Goal: Task Accomplishment & Management: Manage account settings

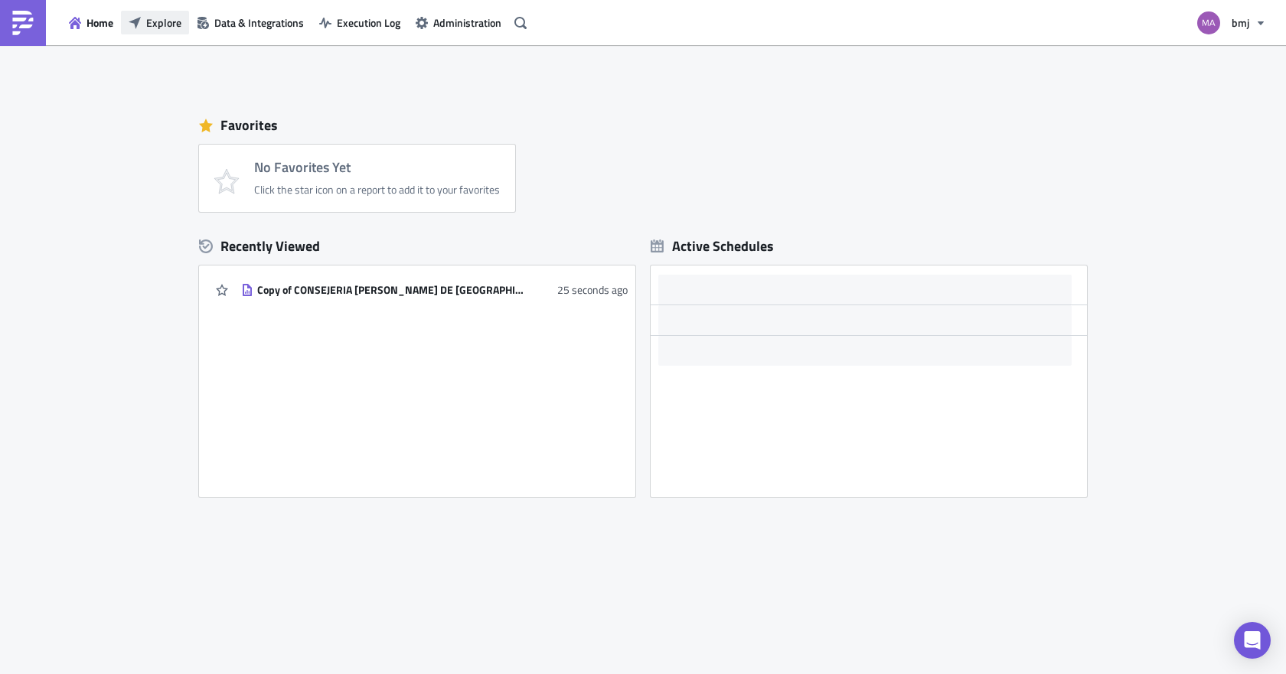
drag, startPoint x: 152, startPoint y: 25, endPoint x: 176, endPoint y: 37, distance: 26.4
click at [152, 25] on span "Explore" at bounding box center [163, 23] width 35 height 16
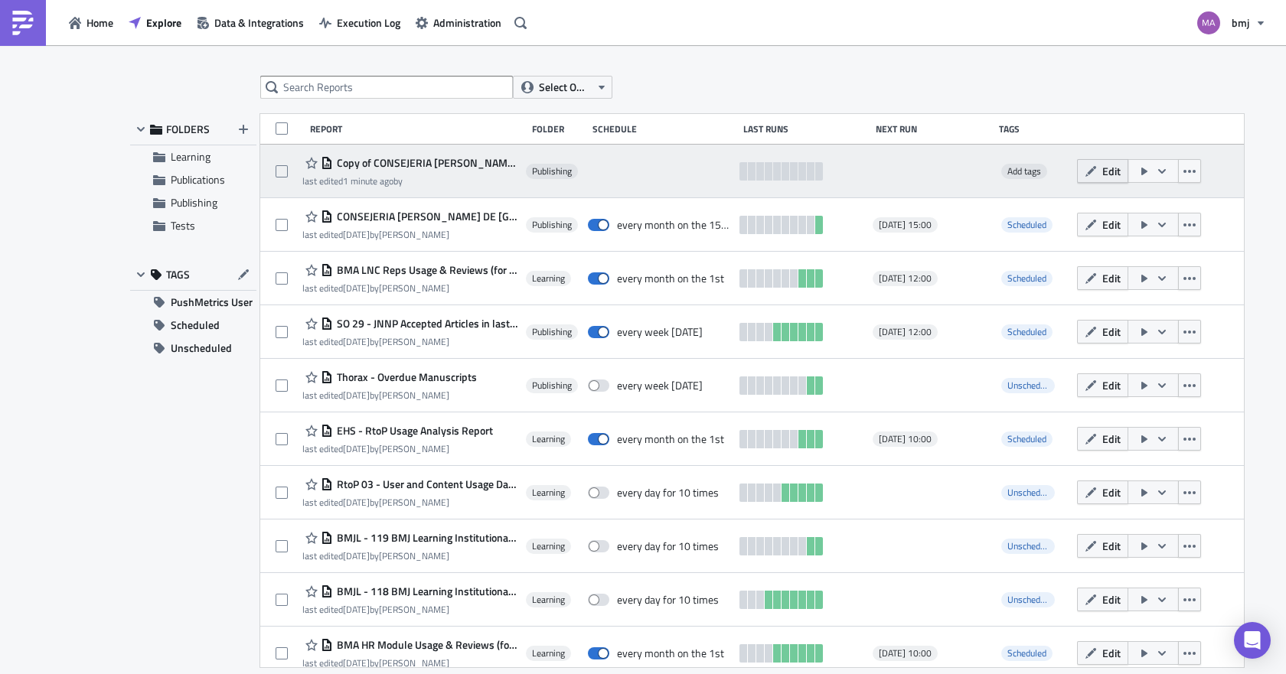
click at [1084, 173] on icon "button" at bounding box center [1090, 171] width 12 height 12
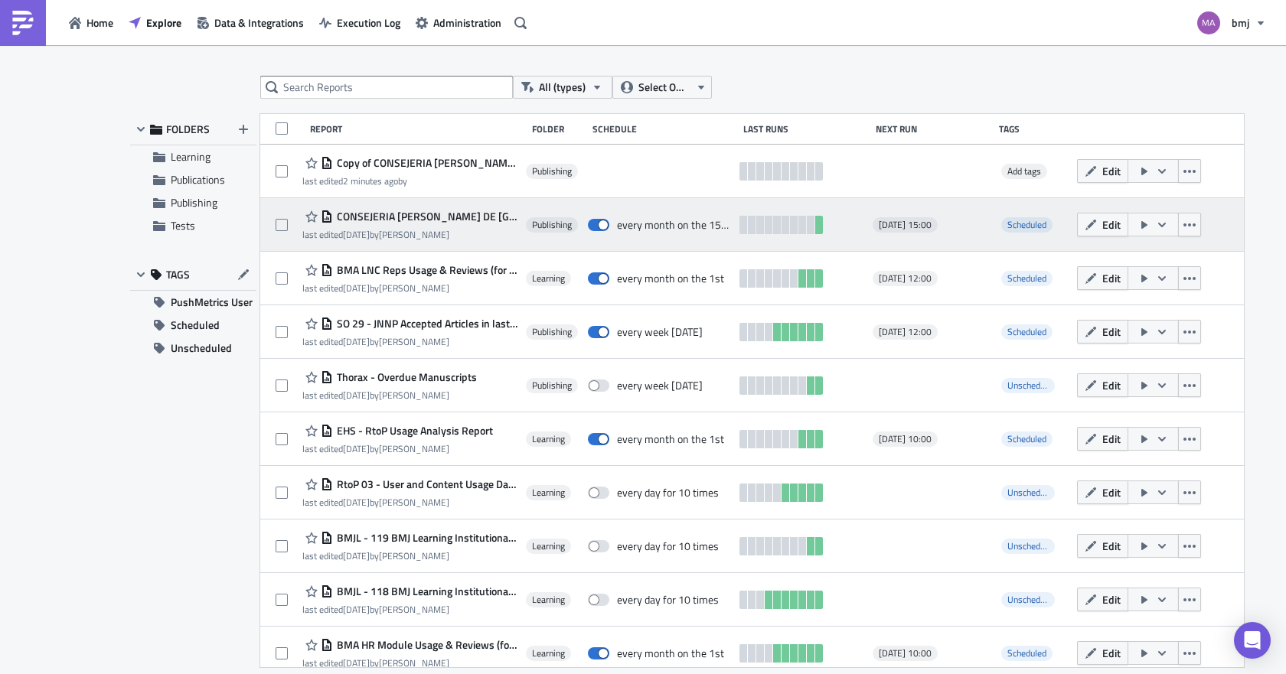
click at [443, 213] on span "CONSEJERIA [PERSON_NAME] DE [GEOGRAPHIC_DATA]" at bounding box center [425, 217] width 185 height 14
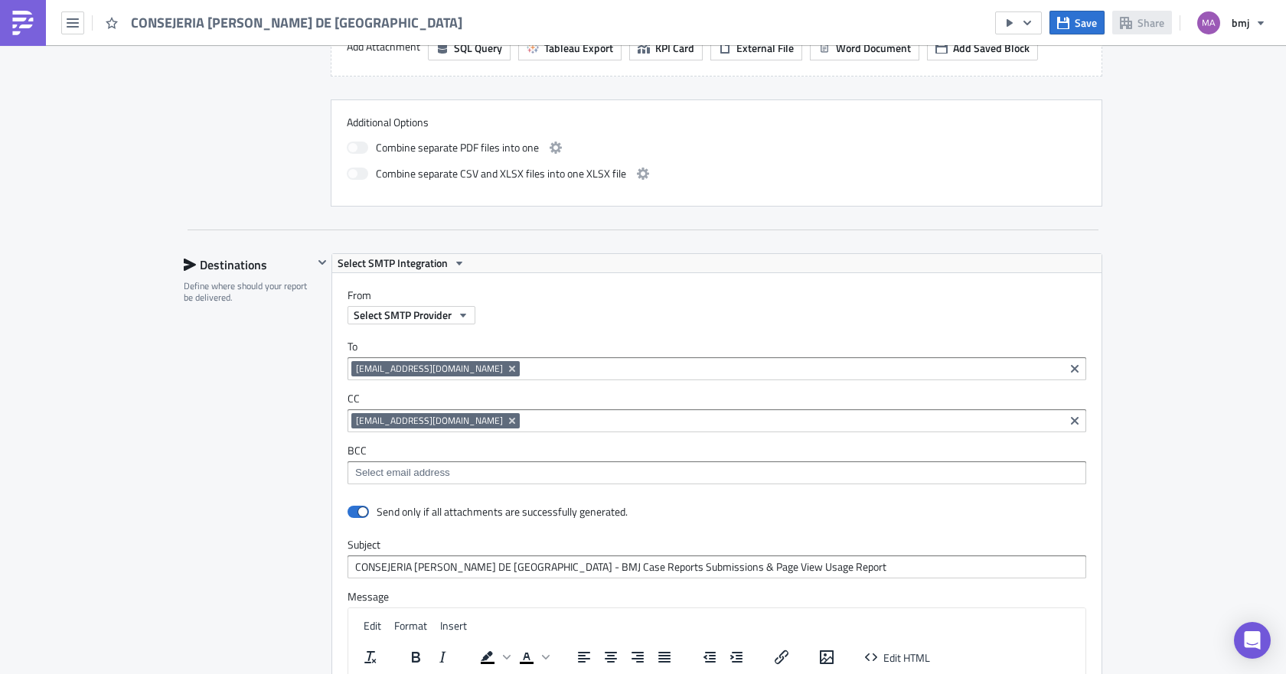
scroll to position [765, 0]
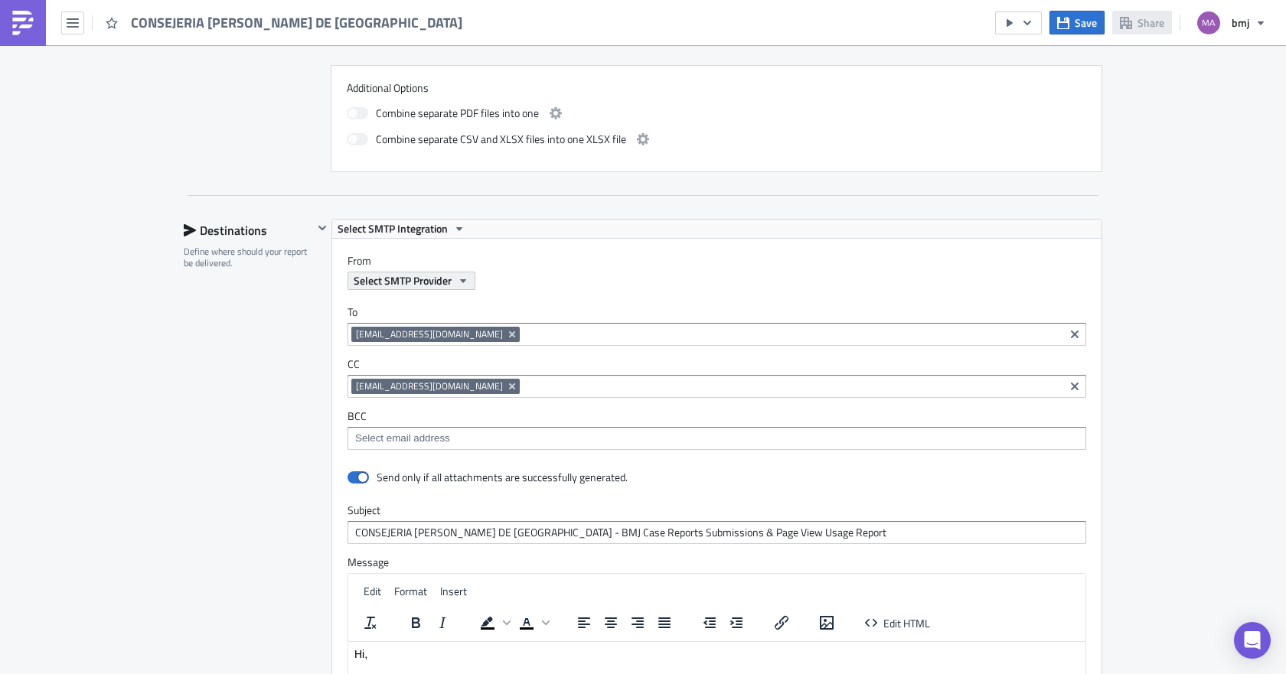
click at [423, 276] on span "Select SMTP Provider" at bounding box center [403, 280] width 98 height 16
click at [461, 284] on icon "button" at bounding box center [463, 281] width 12 height 12
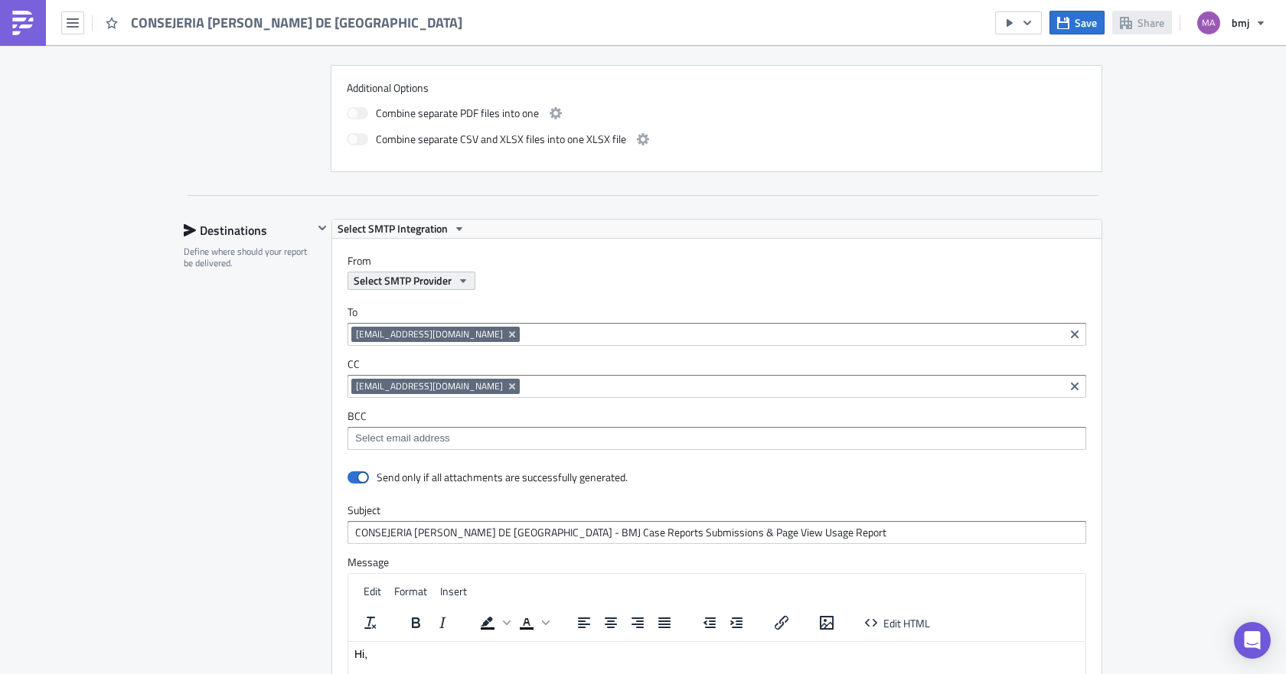
click at [461, 284] on icon "button" at bounding box center [463, 281] width 12 height 12
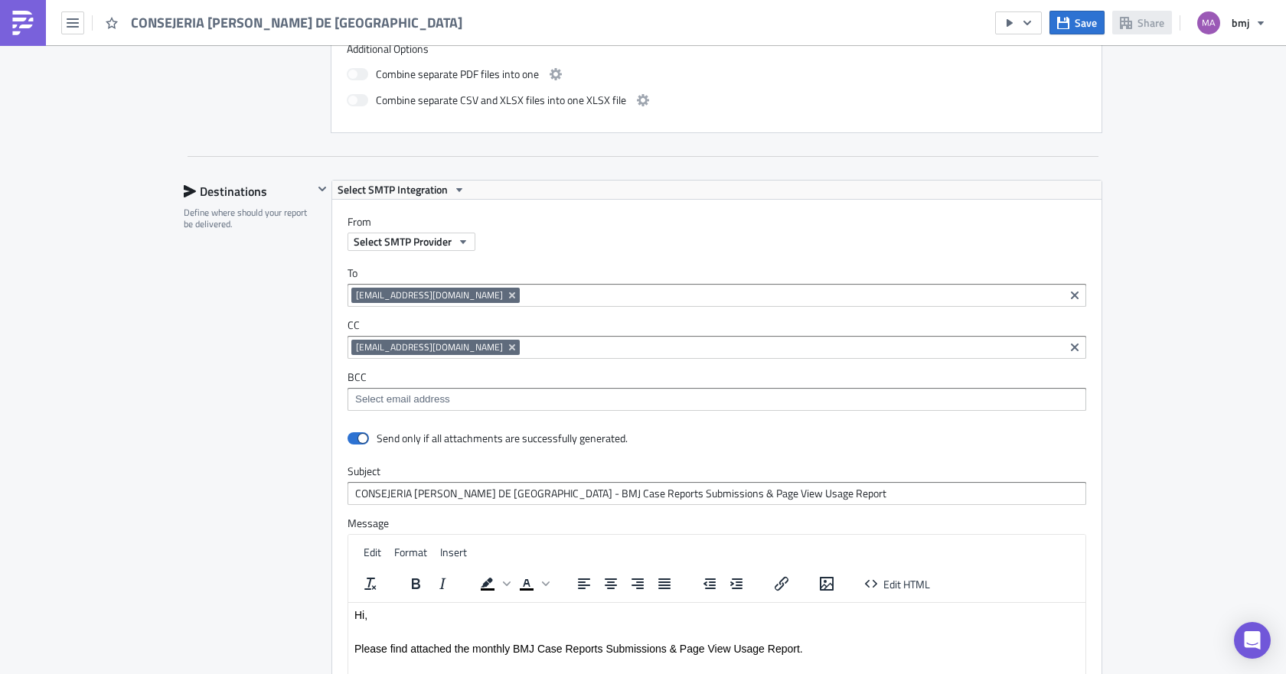
scroll to position [842, 0]
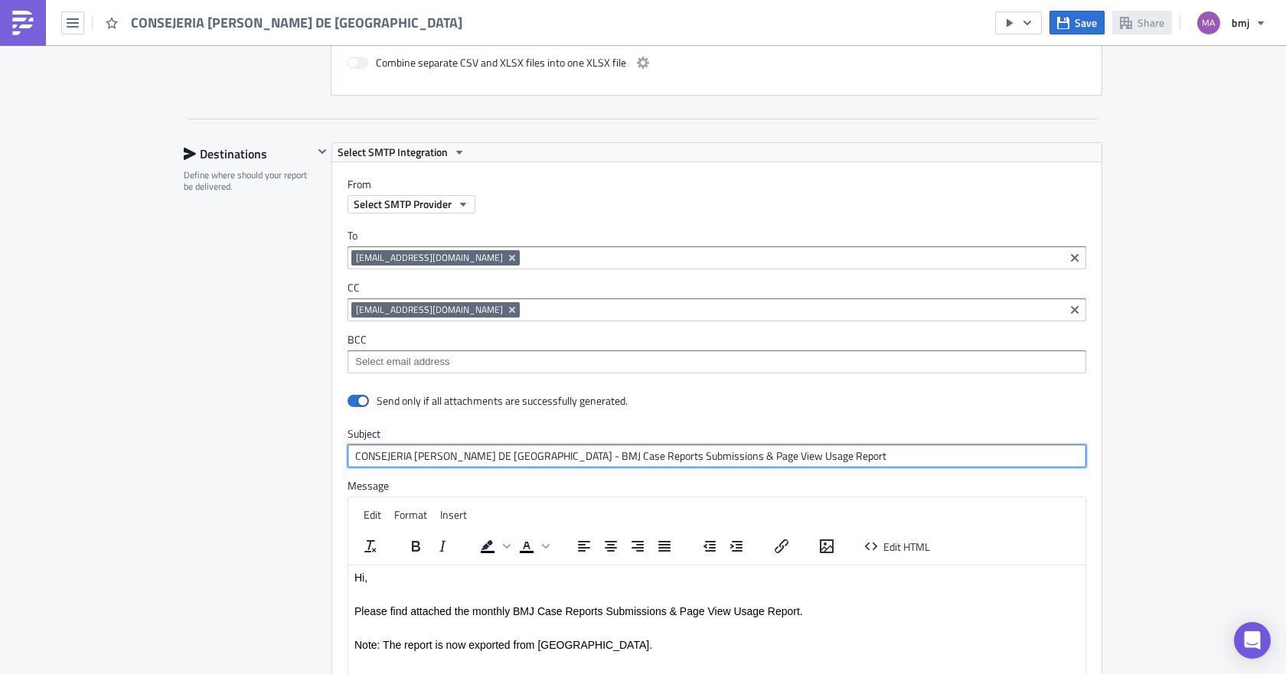
click at [832, 455] on input "CONSEJERIA DE SANIDAD DE MADRID - BMJ Case Reports Submissions & Page View Usag…" at bounding box center [716, 456] width 738 height 23
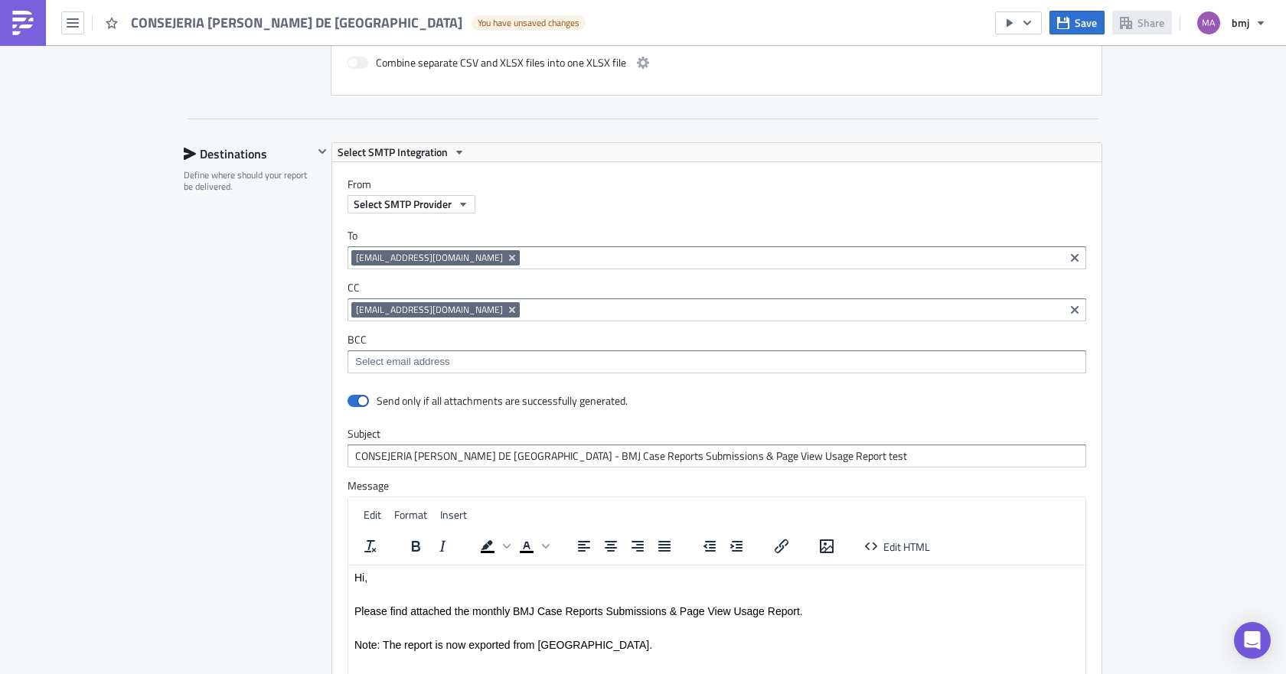
click at [219, 419] on div "Destinations Define where should your report be delivered." at bounding box center [248, 479] width 129 height 675
click at [1077, 18] on span "Save" at bounding box center [1085, 23] width 22 height 16
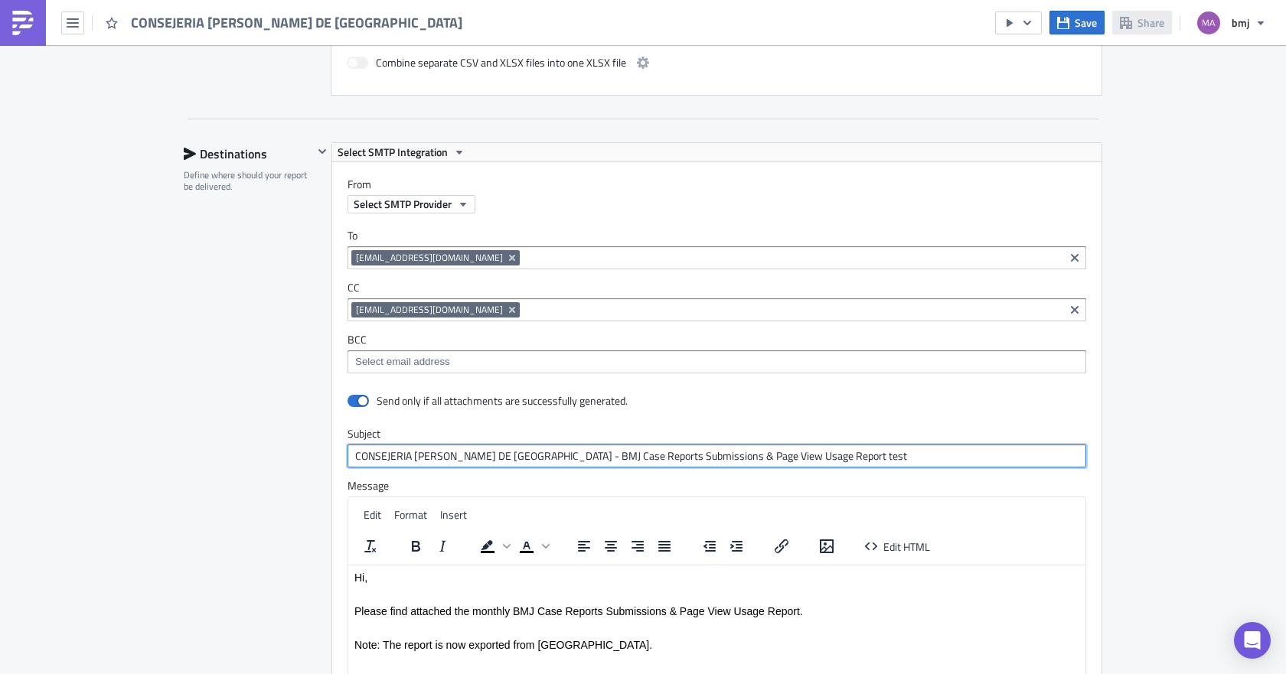
click at [805, 460] on input "CONSEJERIA DE SANIDAD DE MADRID - BMJ Case Reports Submissions & Page View Usag…" at bounding box center [716, 456] width 738 height 23
type input "CONSEJERIA DE SANIDAD DE MADRID - BMJ Case Reports Submissions & Page View Usag…"
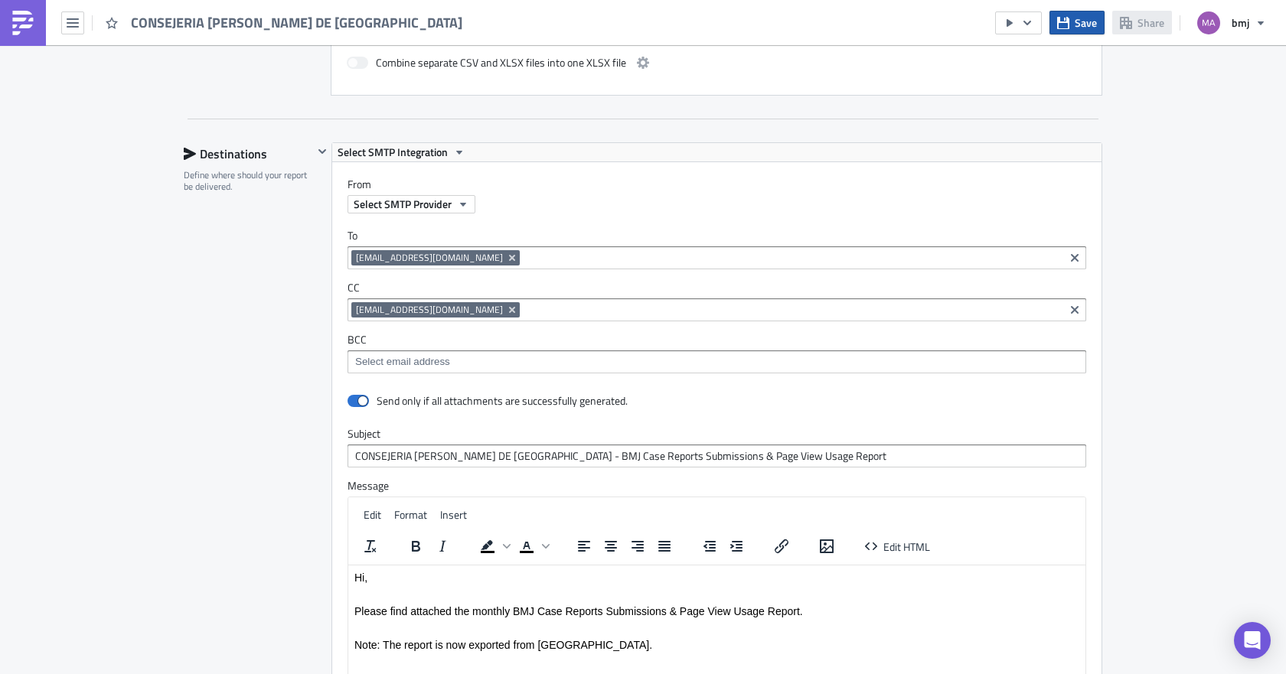
click at [1090, 14] on button "Save" at bounding box center [1076, 23] width 55 height 24
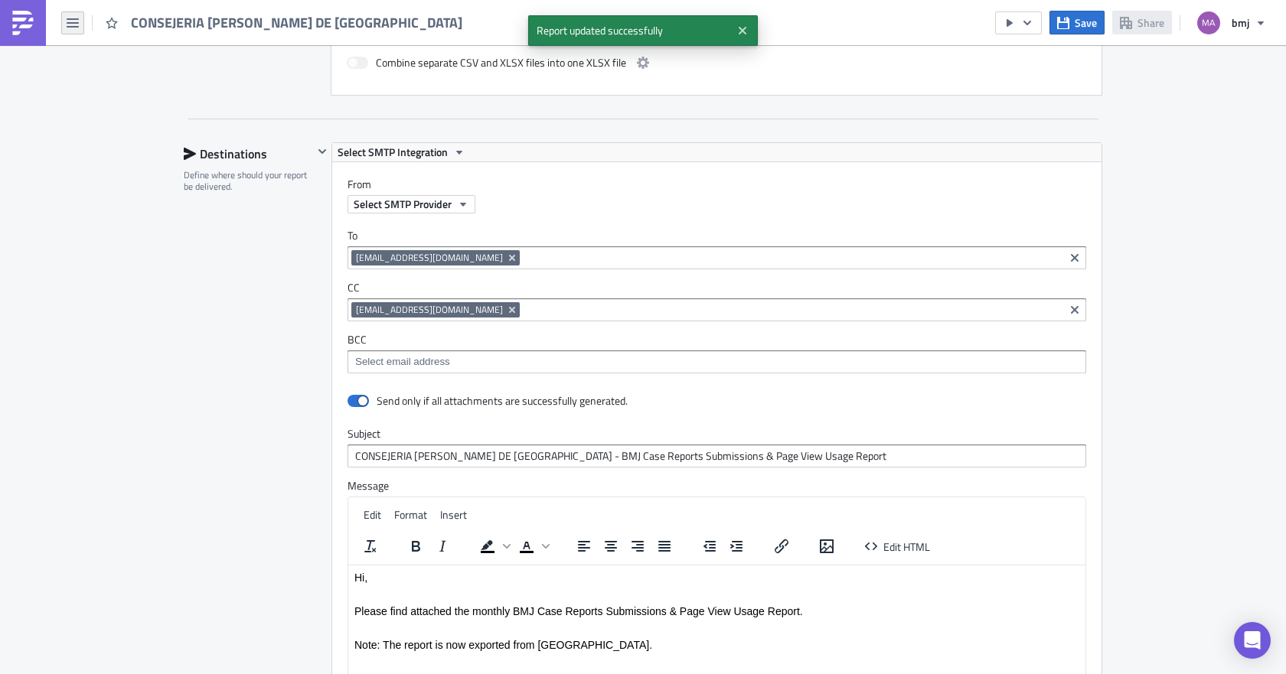
click at [73, 24] on icon "button" at bounding box center [73, 23] width 12 height 12
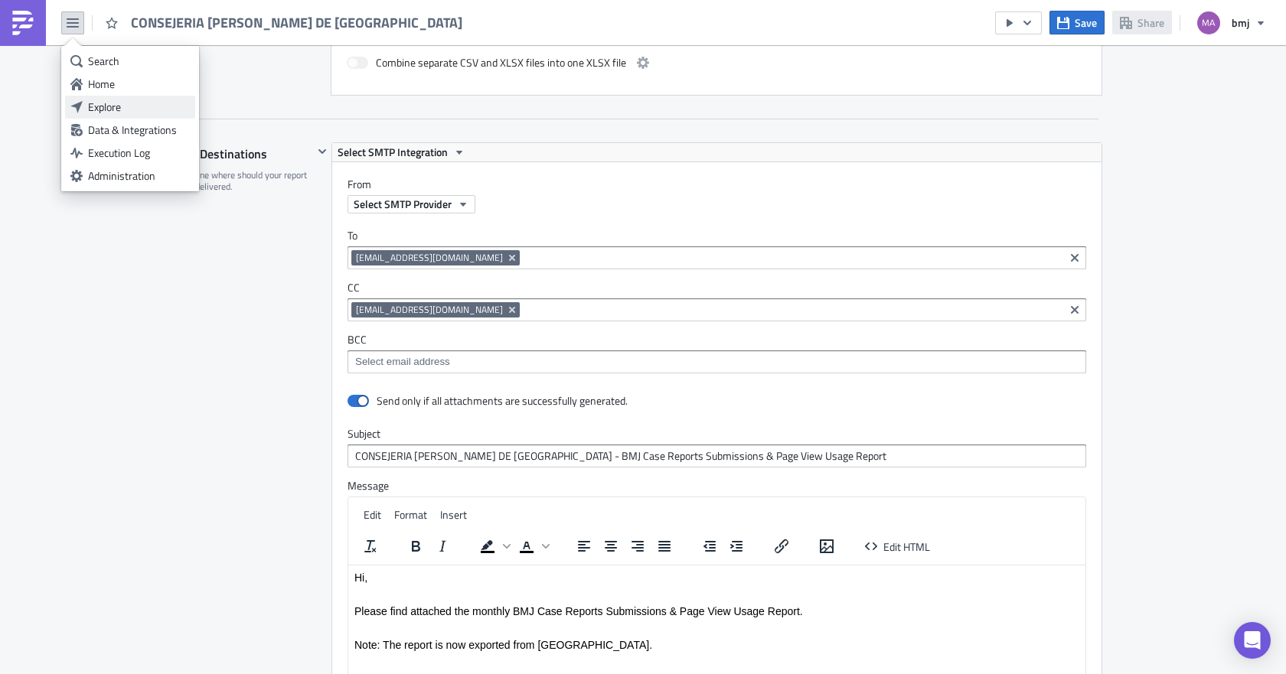
click at [122, 104] on div "Explore" at bounding box center [139, 106] width 102 height 15
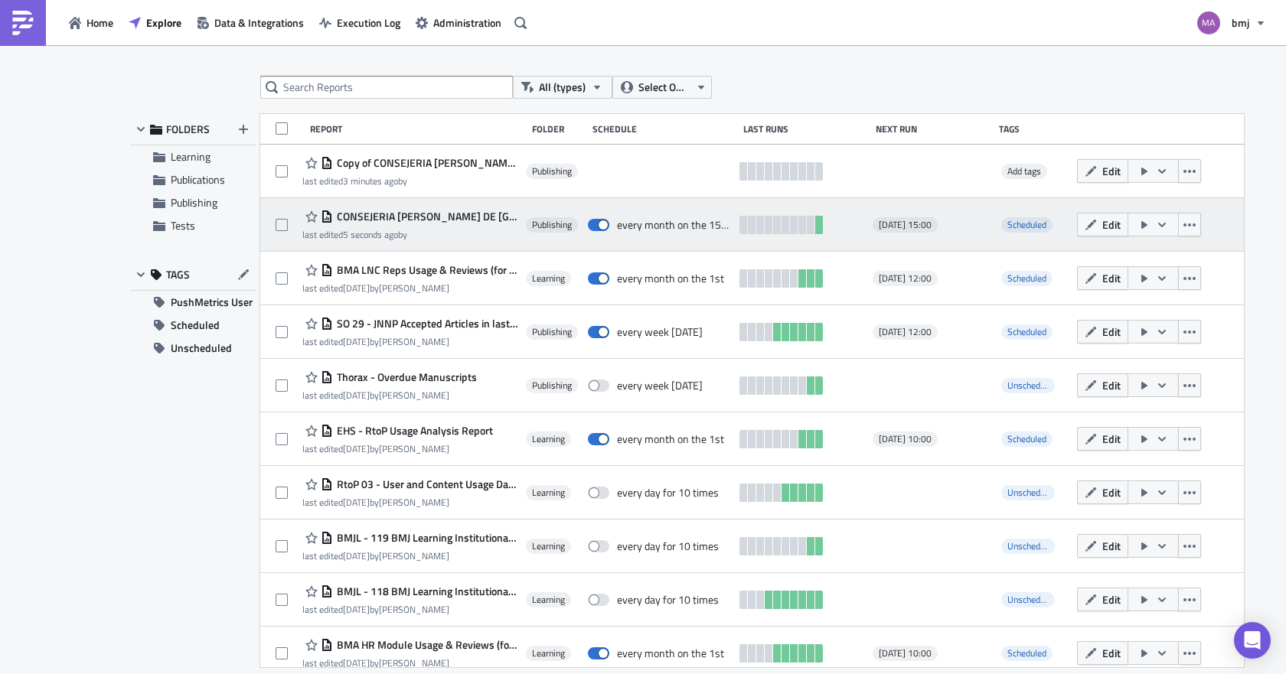
click at [1156, 223] on icon "button" at bounding box center [1162, 225] width 12 height 12
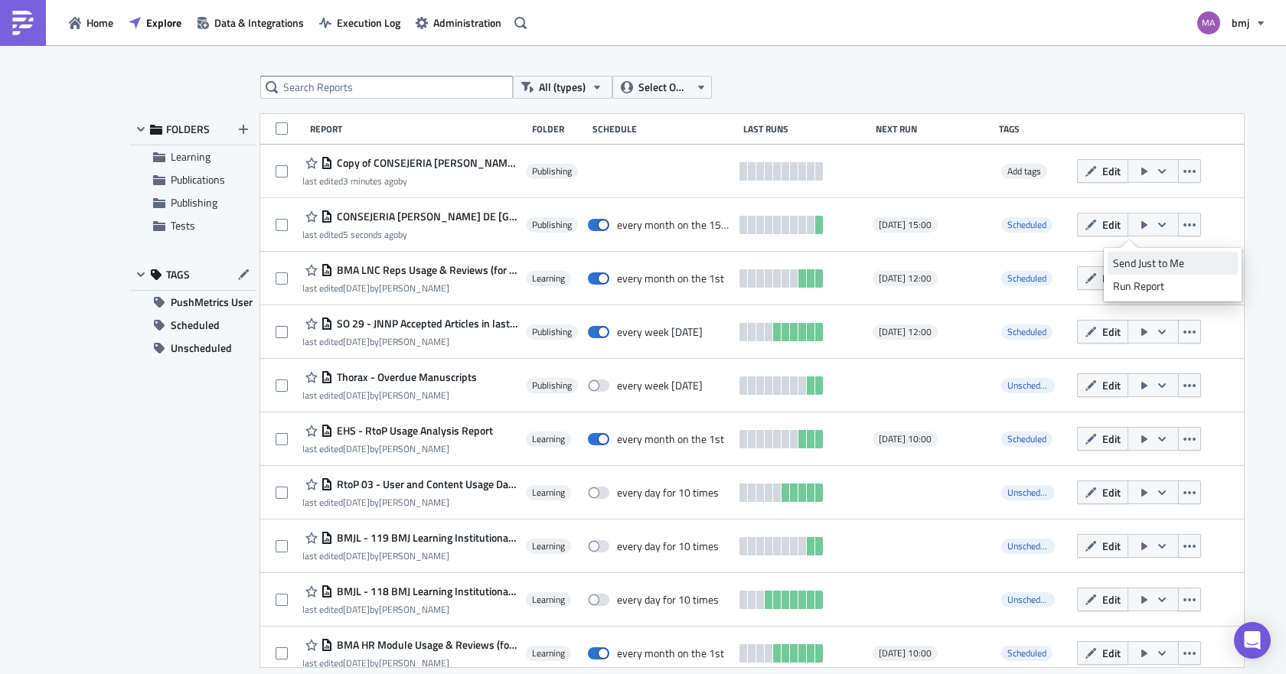
click at [1146, 267] on div "Send Just to Me" at bounding box center [1172, 263] width 119 height 15
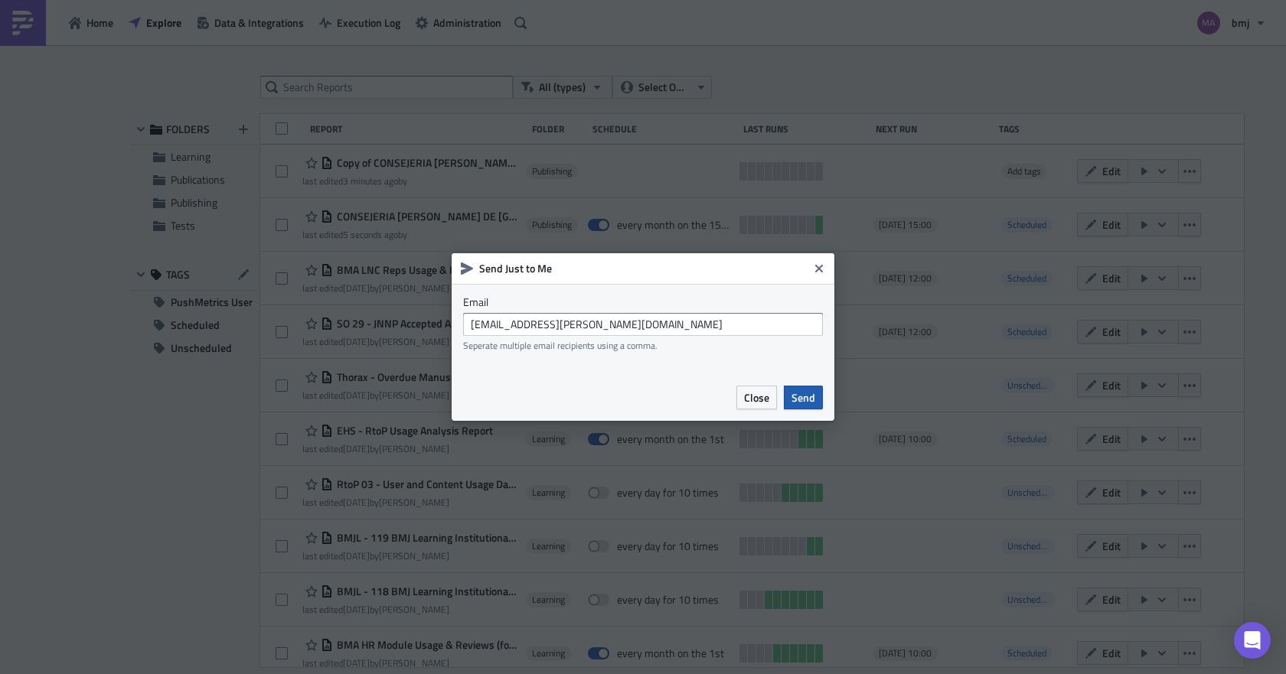
click at [813, 402] on span "Send" at bounding box center [803, 398] width 24 height 16
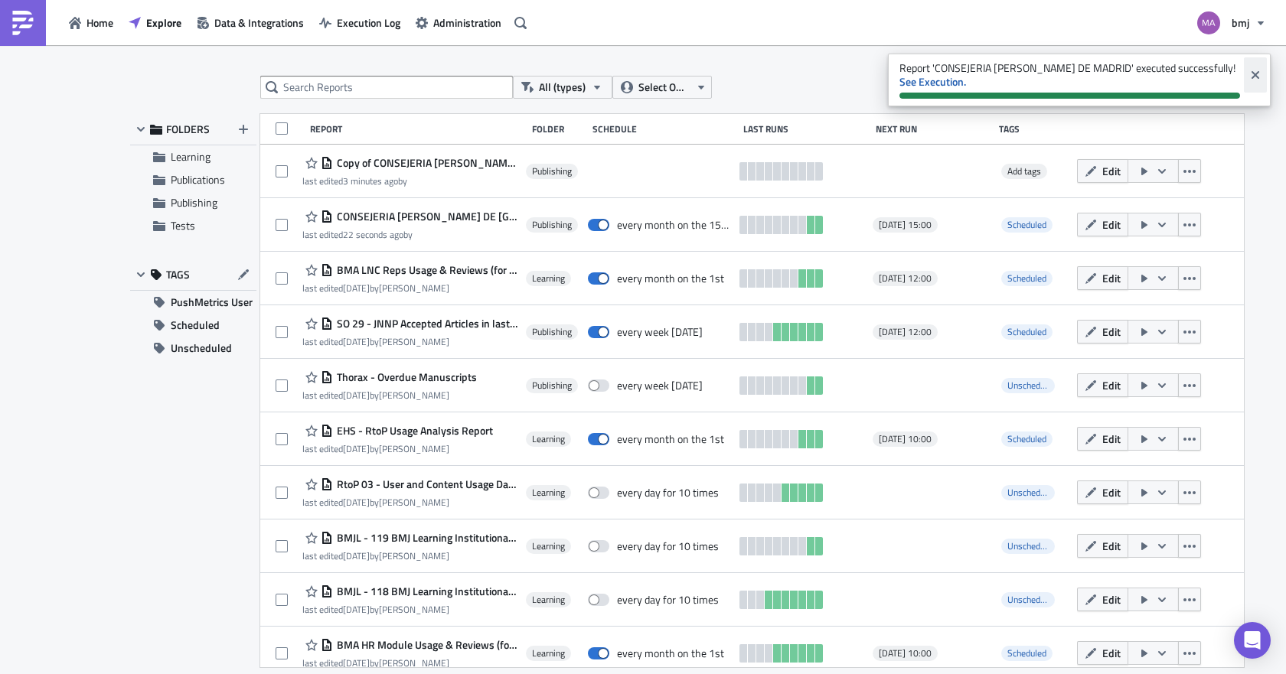
click at [1255, 78] on icon "Close" at bounding box center [1255, 75] width 12 height 12
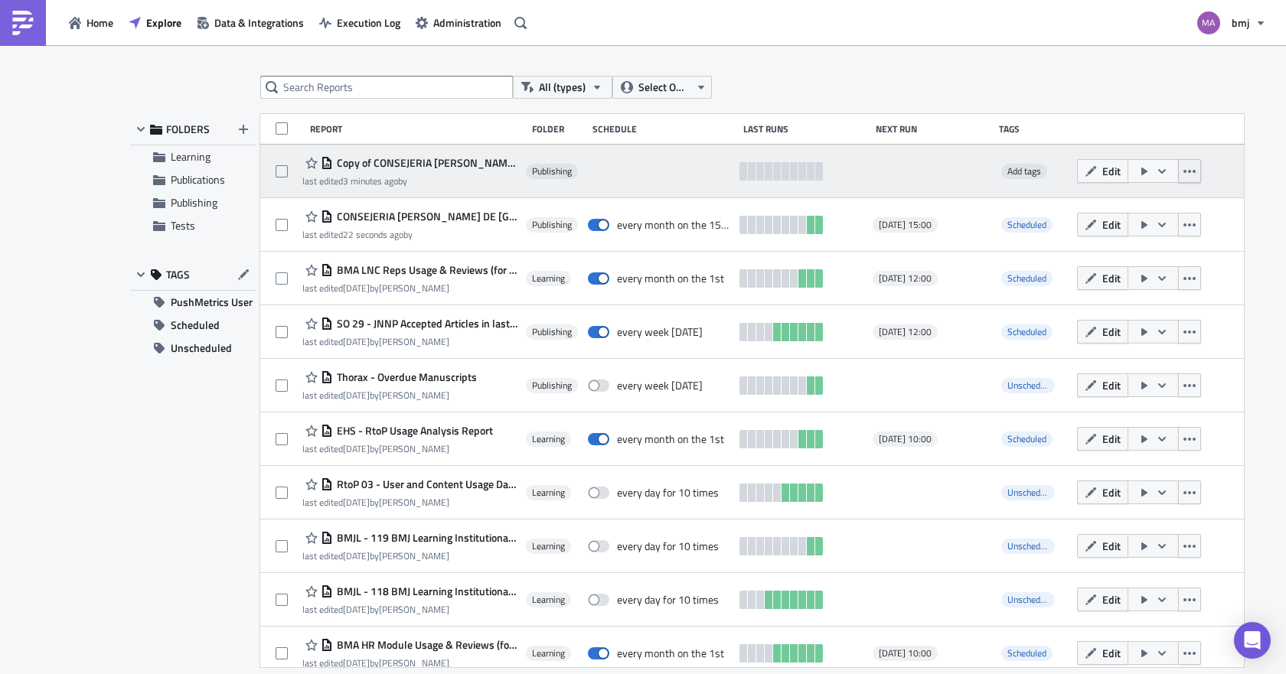
click at [1183, 171] on icon "button" at bounding box center [1189, 171] width 12 height 3
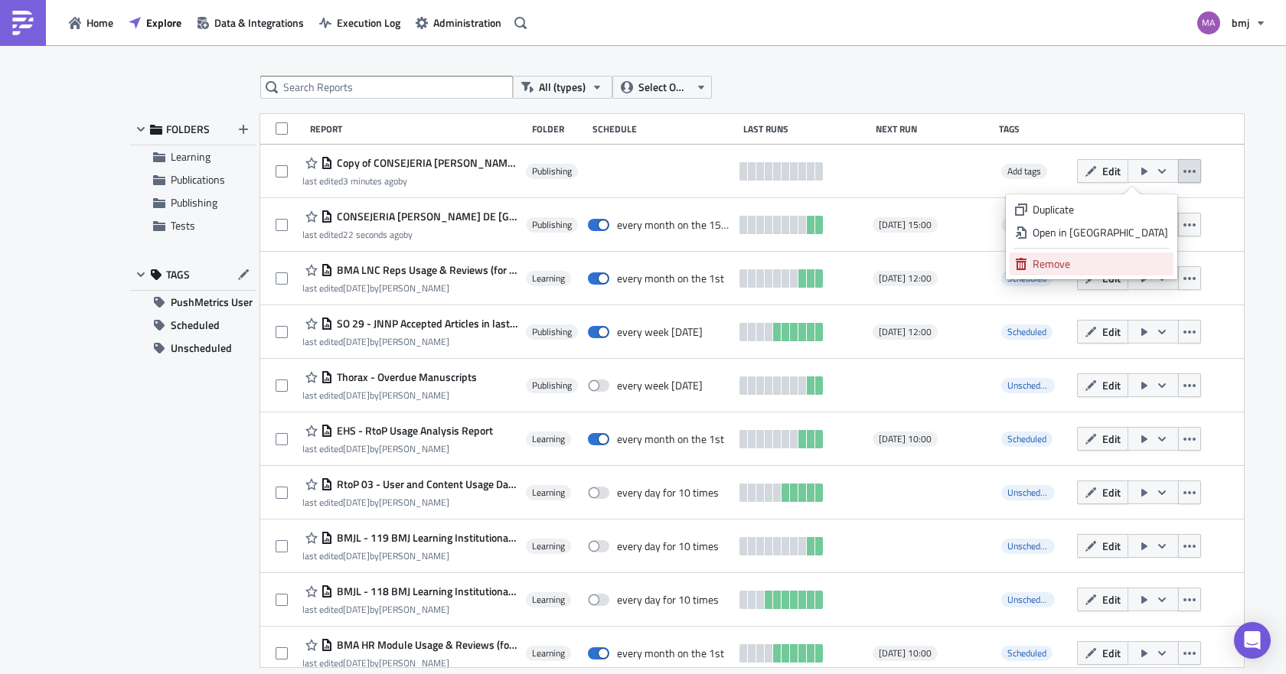
click at [1110, 262] on div "Remove" at bounding box center [1099, 263] width 135 height 15
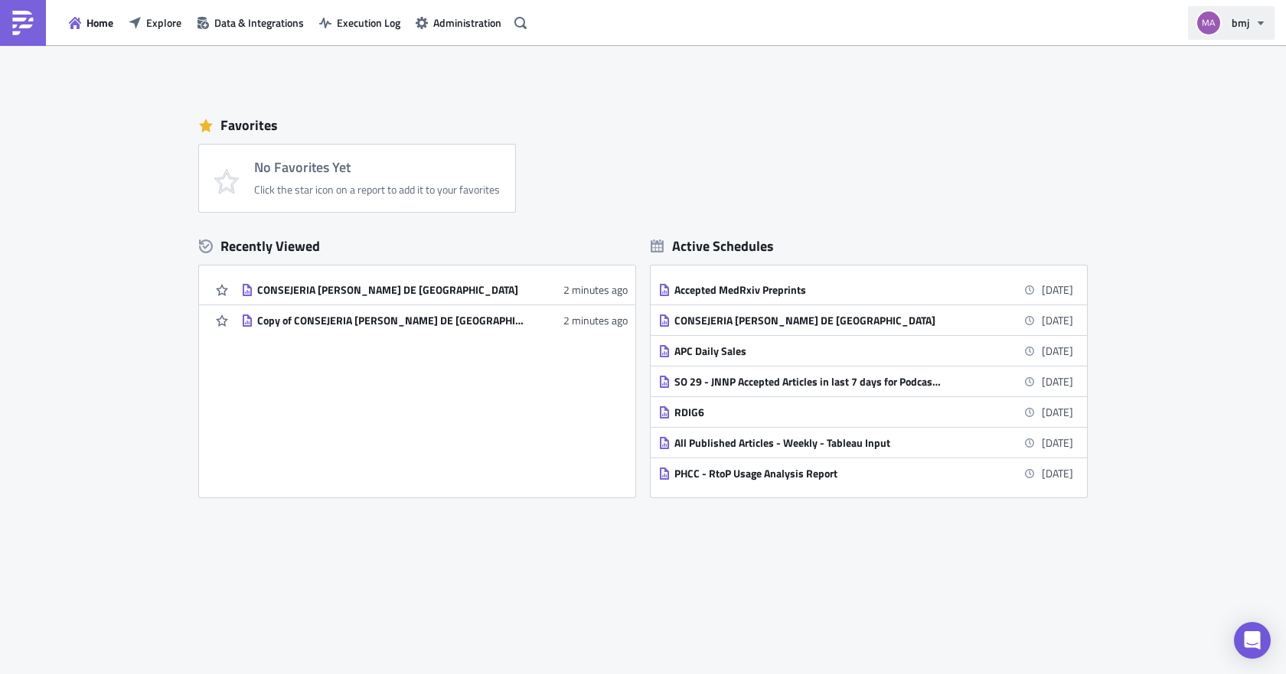
click at [1250, 23] on button "bmj" at bounding box center [1231, 23] width 86 height 34
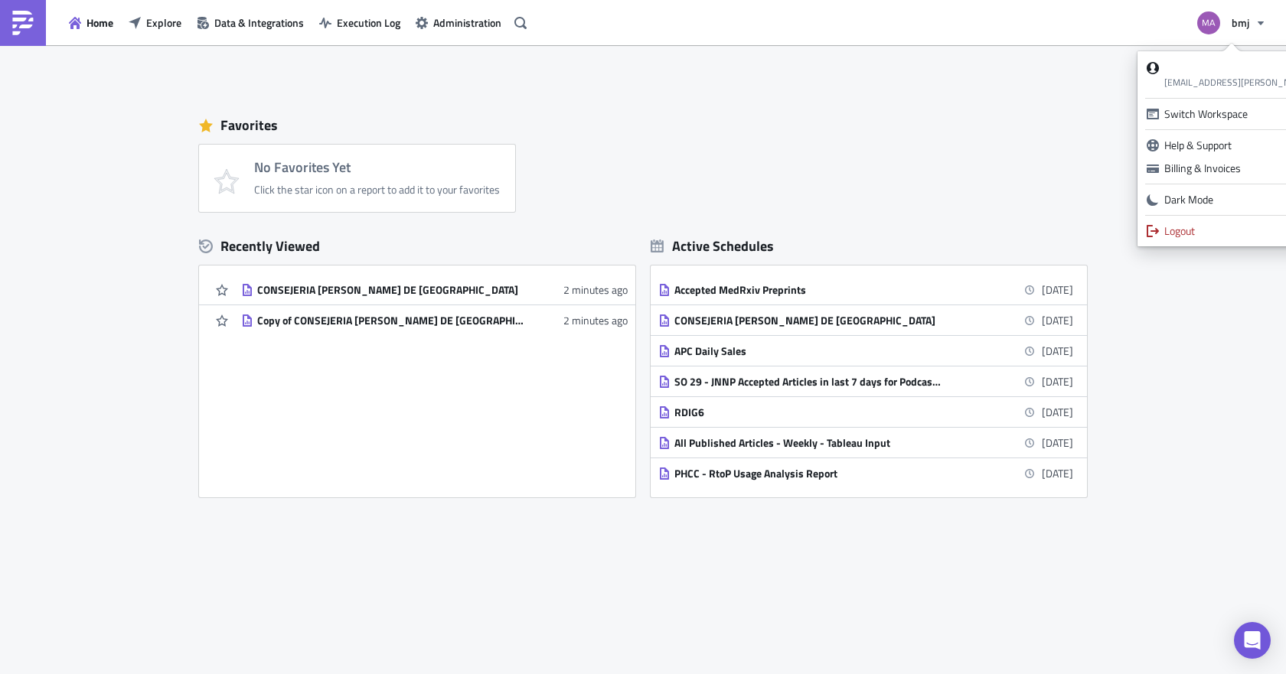
click at [608, 78] on div "Favorites No Favorites Yet Click the star icon on a report to add it to your fa…" at bounding box center [643, 283] width 918 height 476
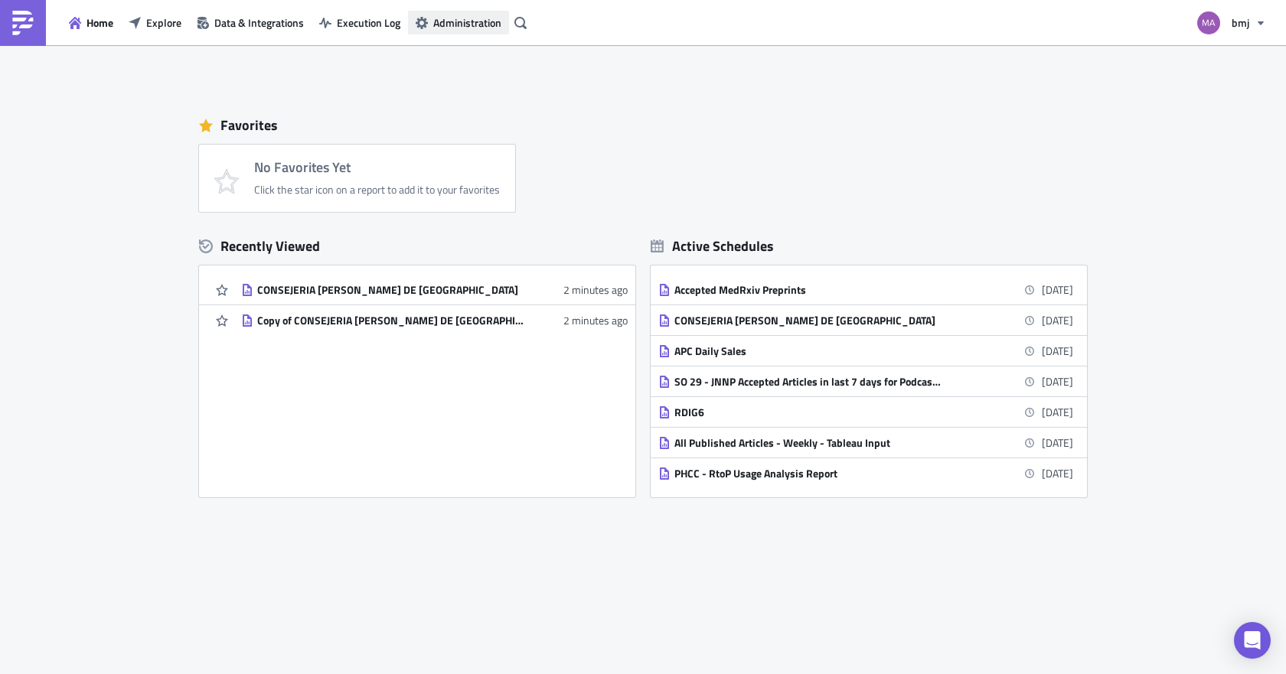
click at [455, 24] on span "Administration" at bounding box center [467, 23] width 68 height 16
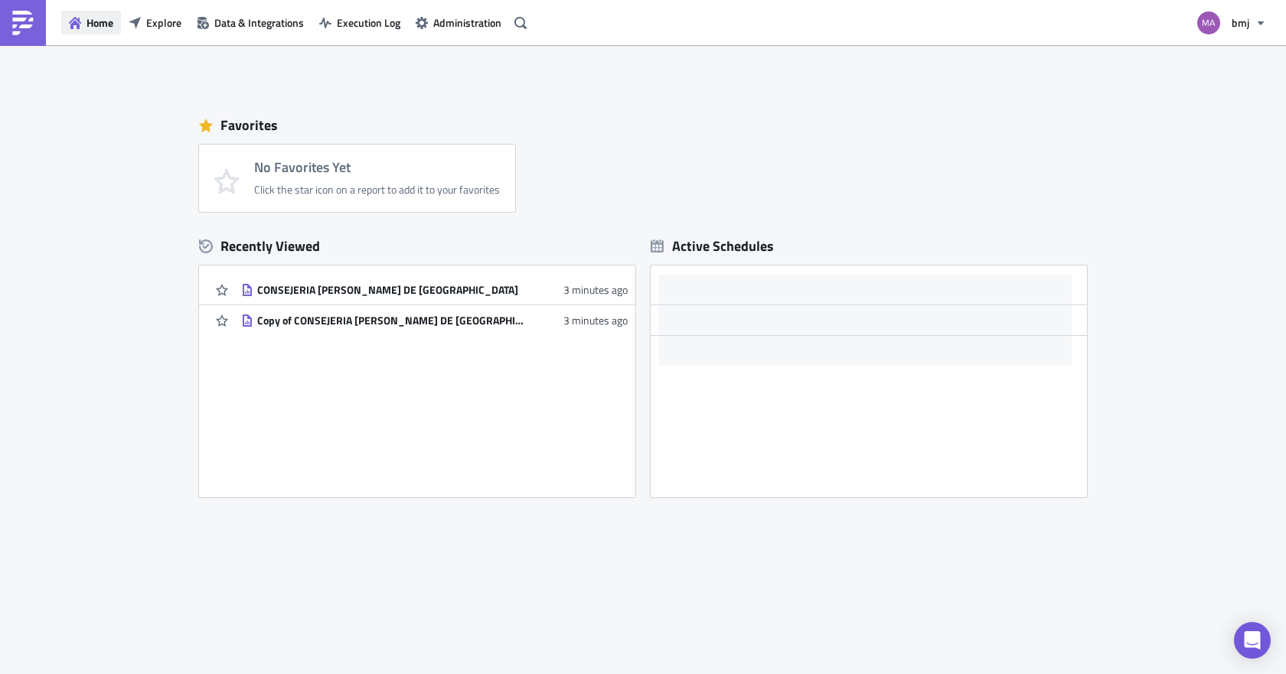
click at [74, 27] on icon "button" at bounding box center [75, 23] width 12 height 12
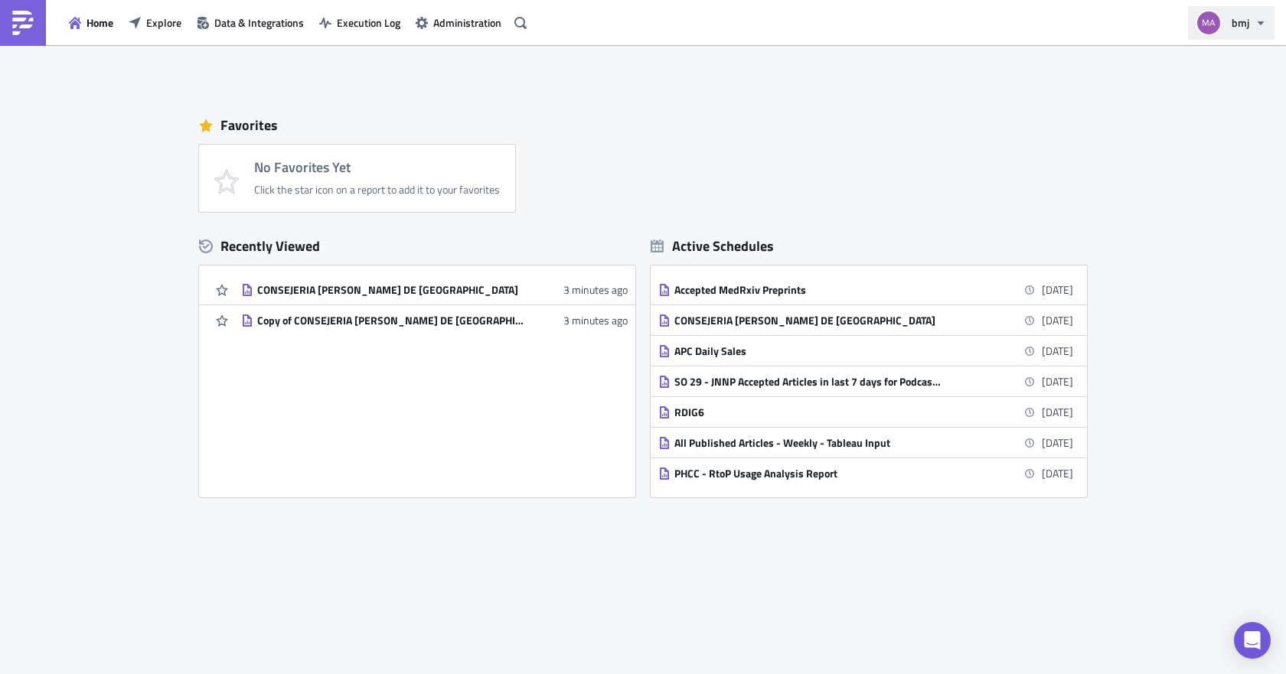
click at [1261, 18] on icon "button" at bounding box center [1260, 23] width 12 height 12
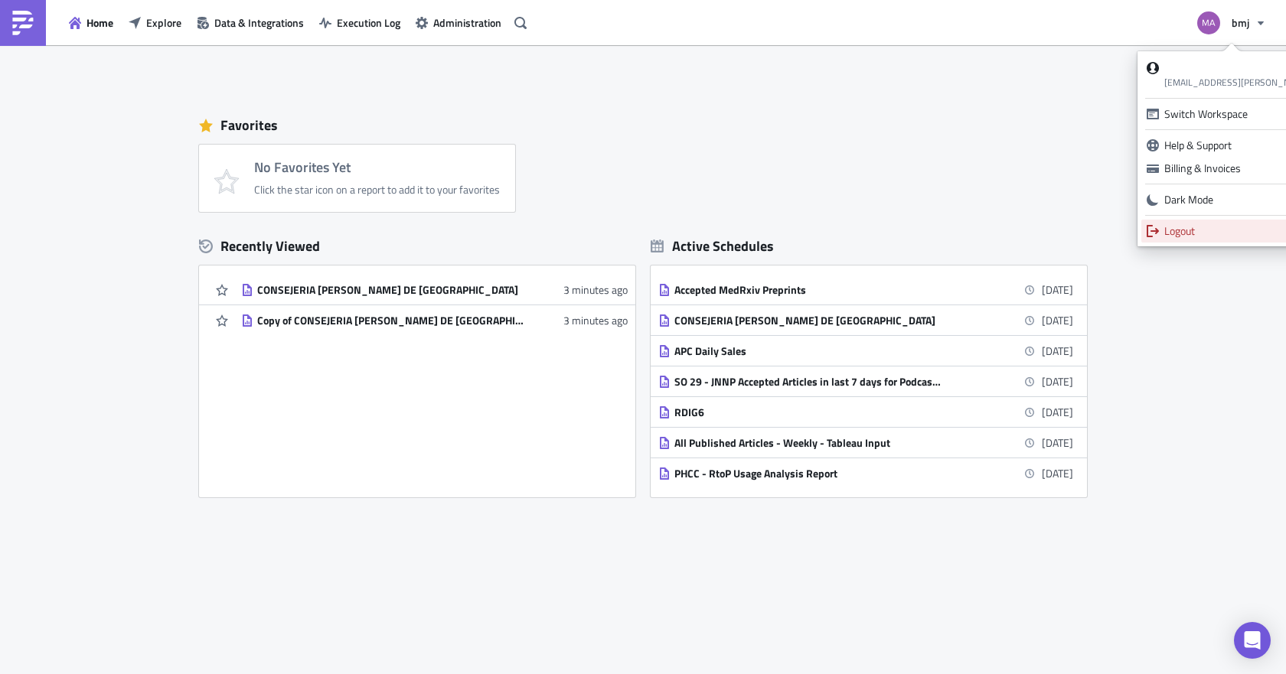
click at [1175, 233] on div "Logout" at bounding box center [1272, 230] width 217 height 15
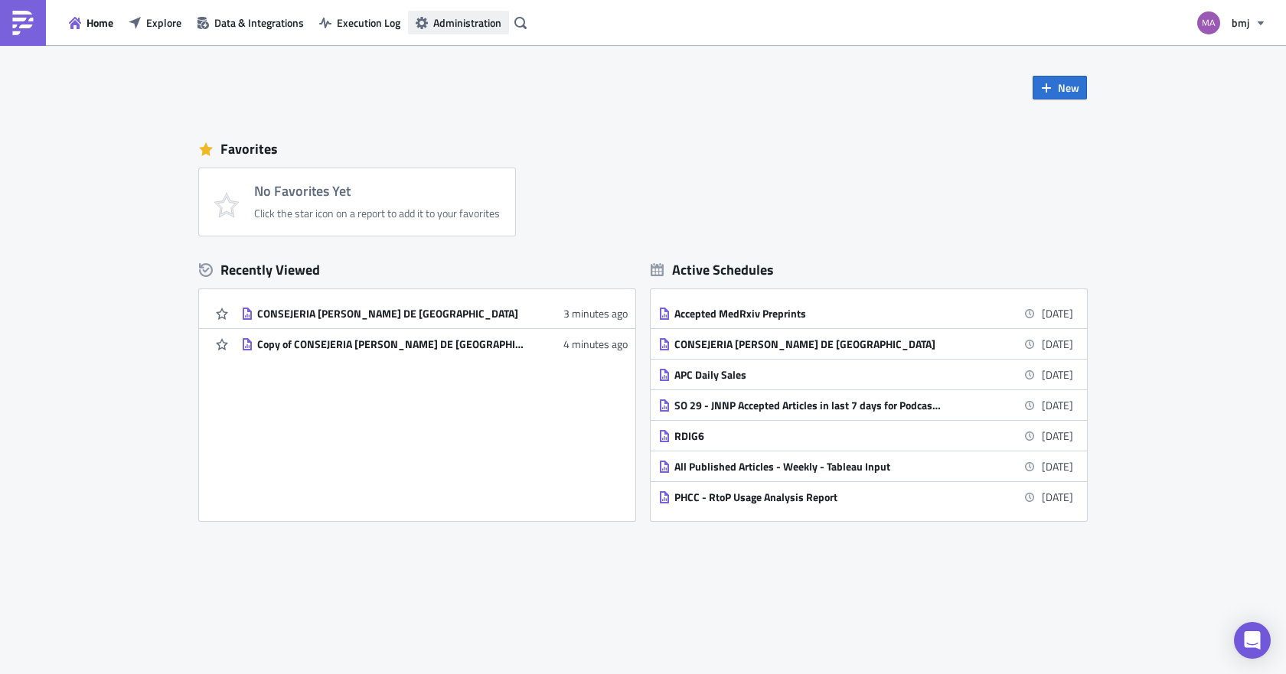
click at [447, 22] on span "Administration" at bounding box center [467, 23] width 68 height 16
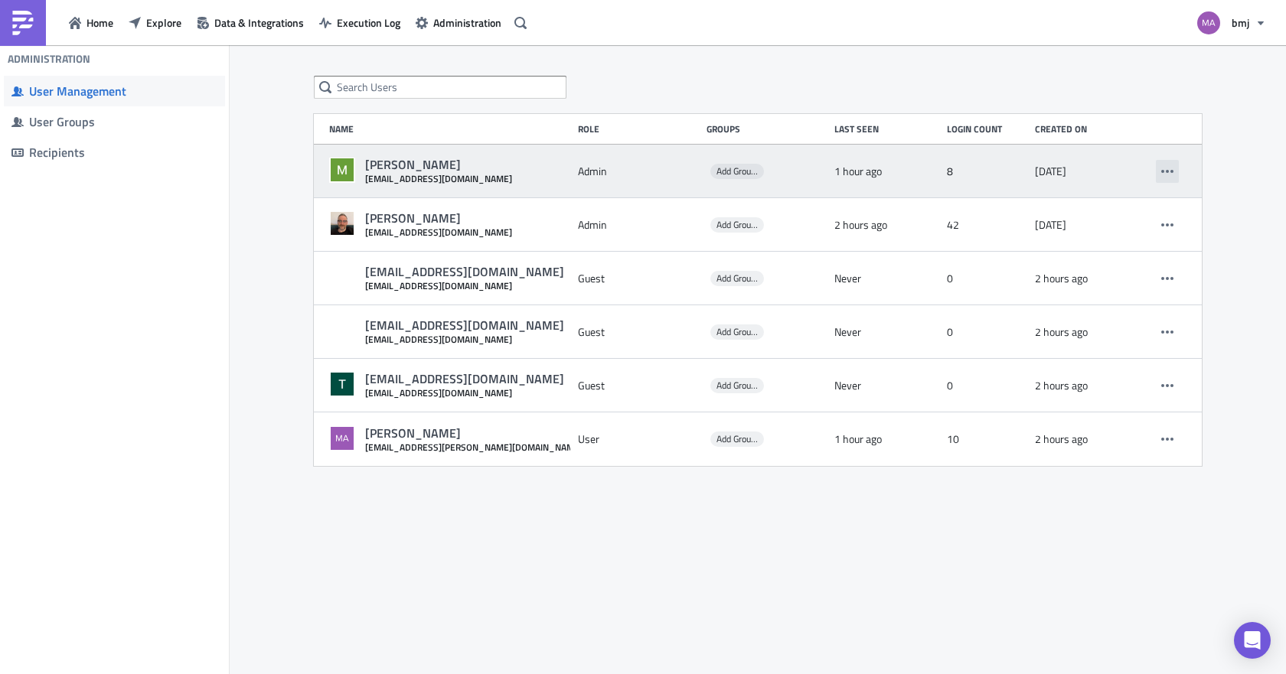
click at [1174, 162] on button "button" at bounding box center [1167, 171] width 23 height 23
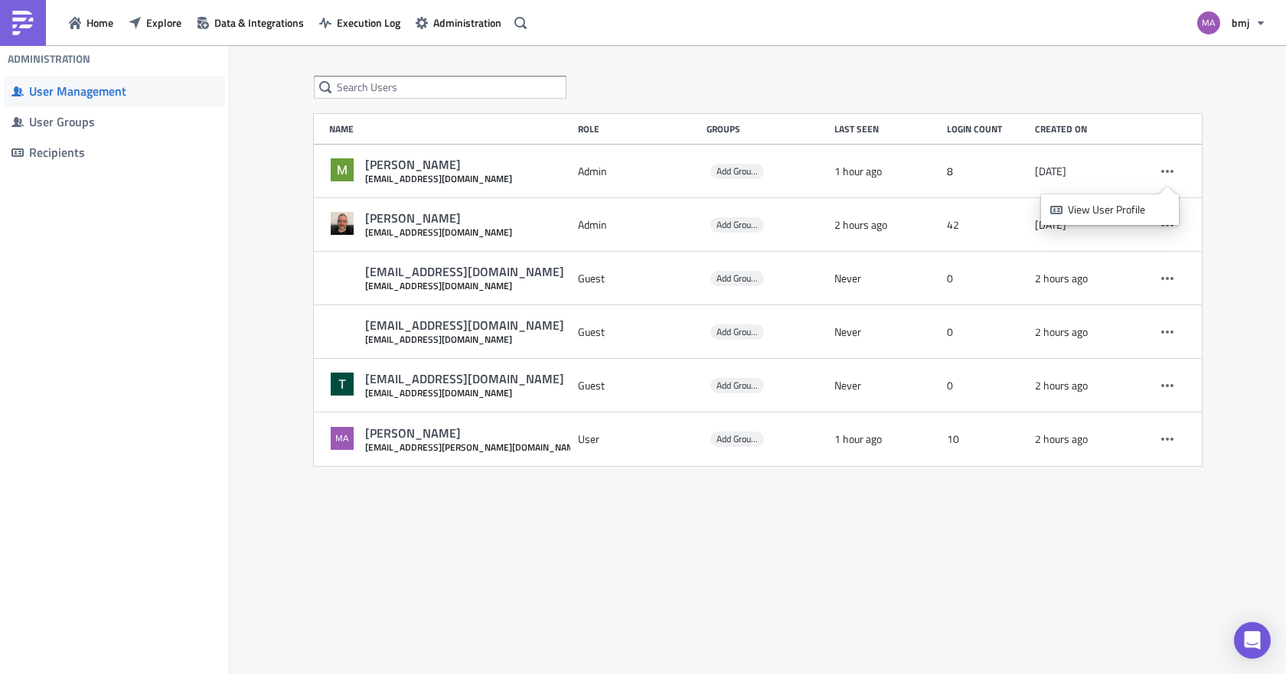
click at [1216, 175] on div "Name Role Groups Last Seen Login Count Created on [PERSON_NAME] [EMAIL_ADDRESS]…" at bounding box center [757, 271] width 918 height 390
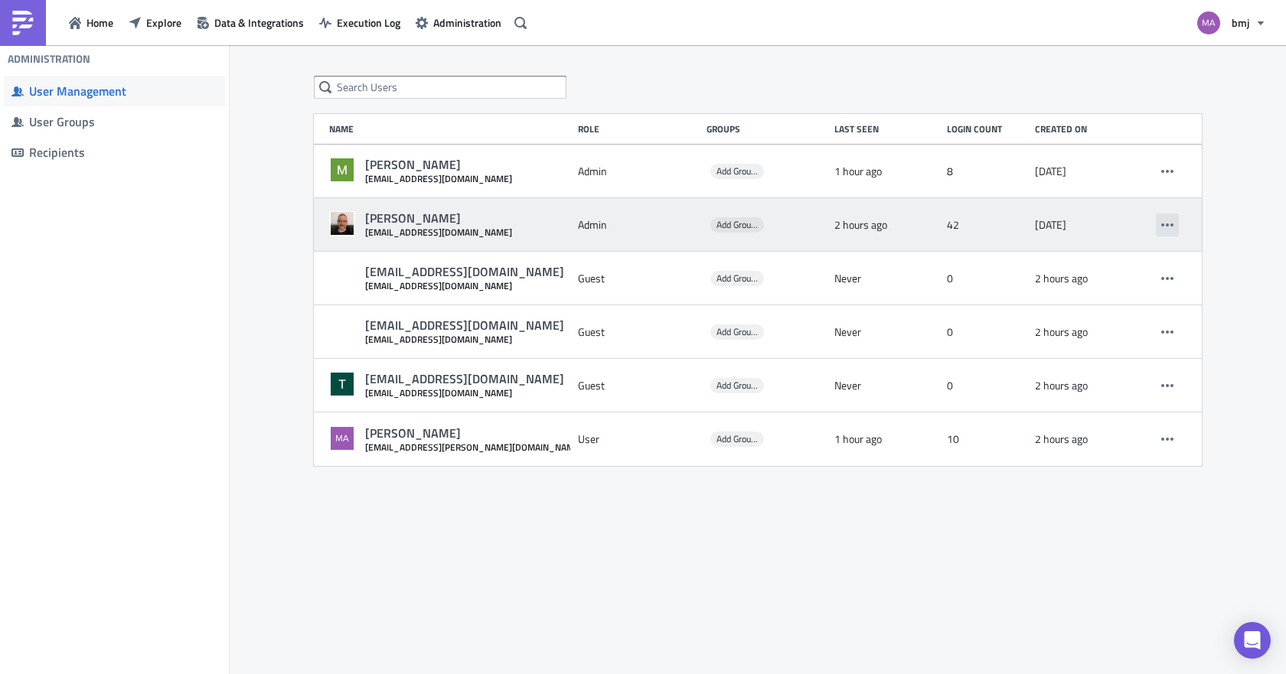
click at [1162, 217] on button "button" at bounding box center [1167, 225] width 23 height 23
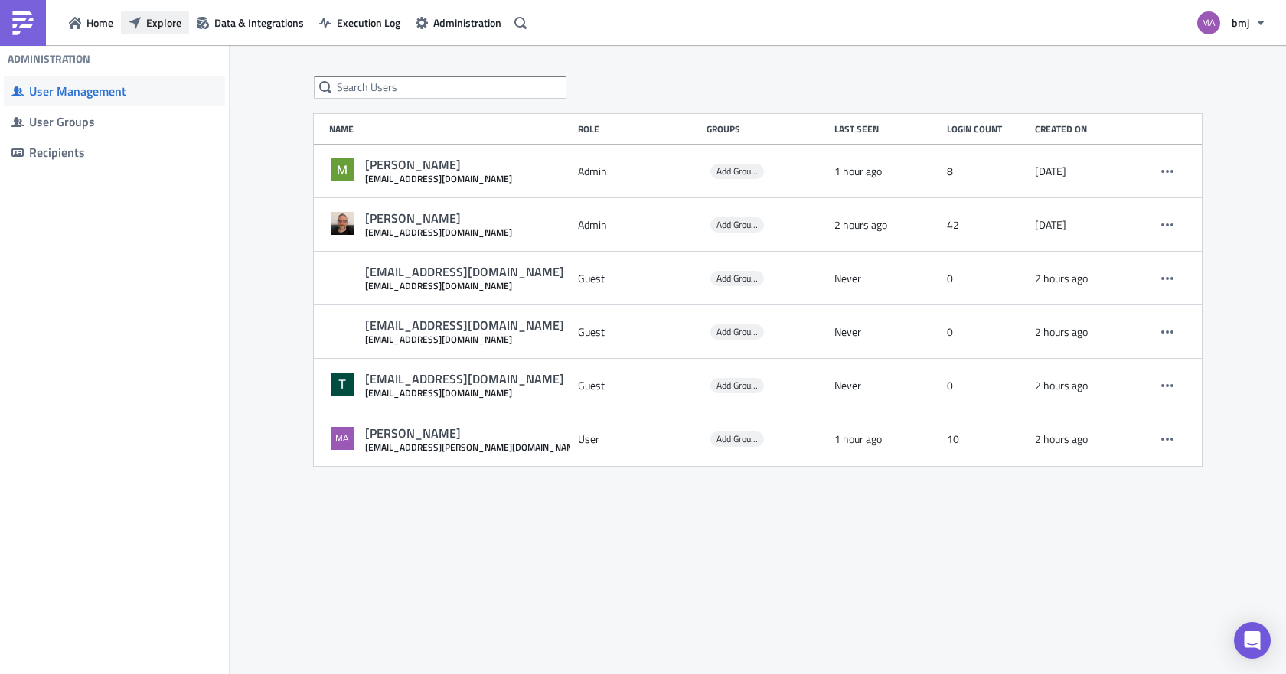
click at [158, 23] on span "Explore" at bounding box center [163, 23] width 35 height 16
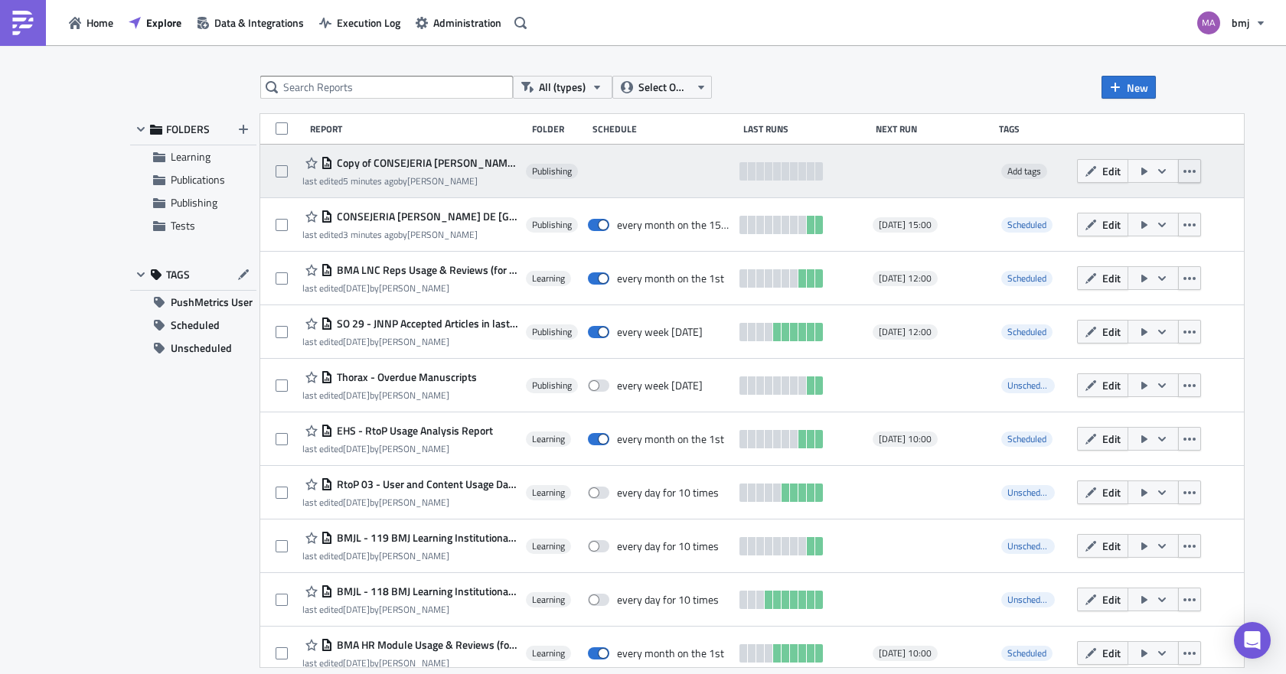
click at [1183, 171] on icon "button" at bounding box center [1189, 171] width 12 height 12
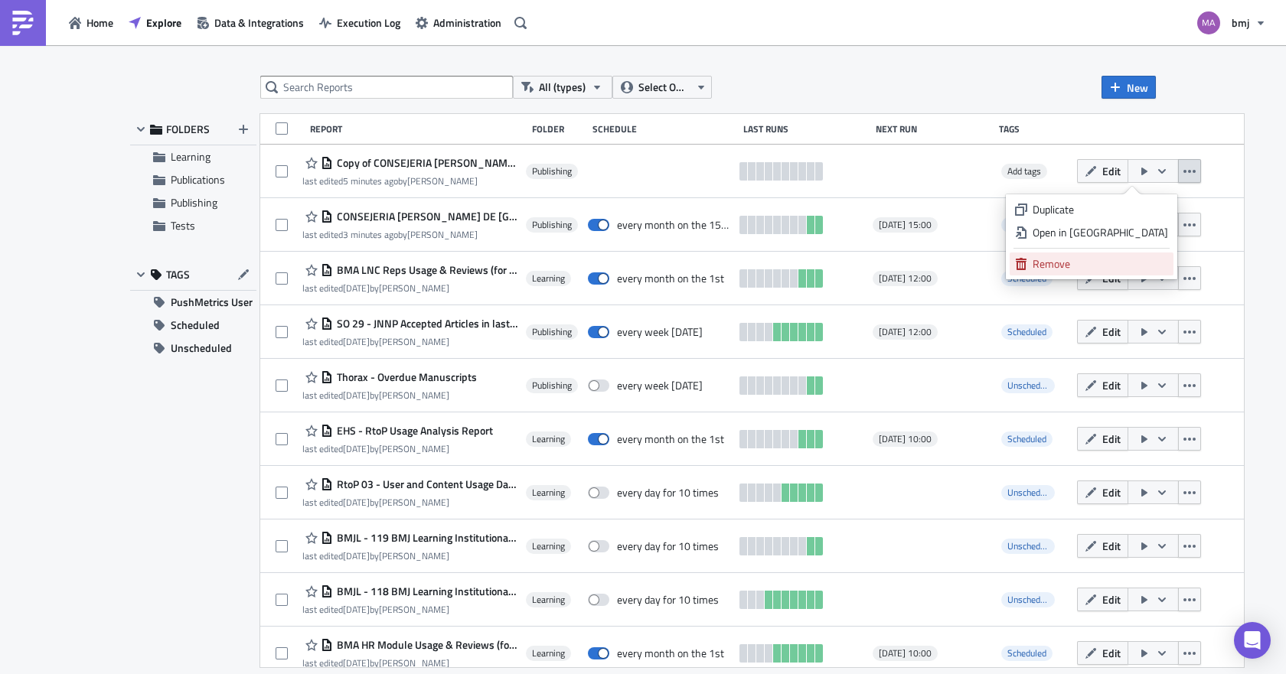
click at [1111, 258] on div "Remove" at bounding box center [1099, 263] width 135 height 15
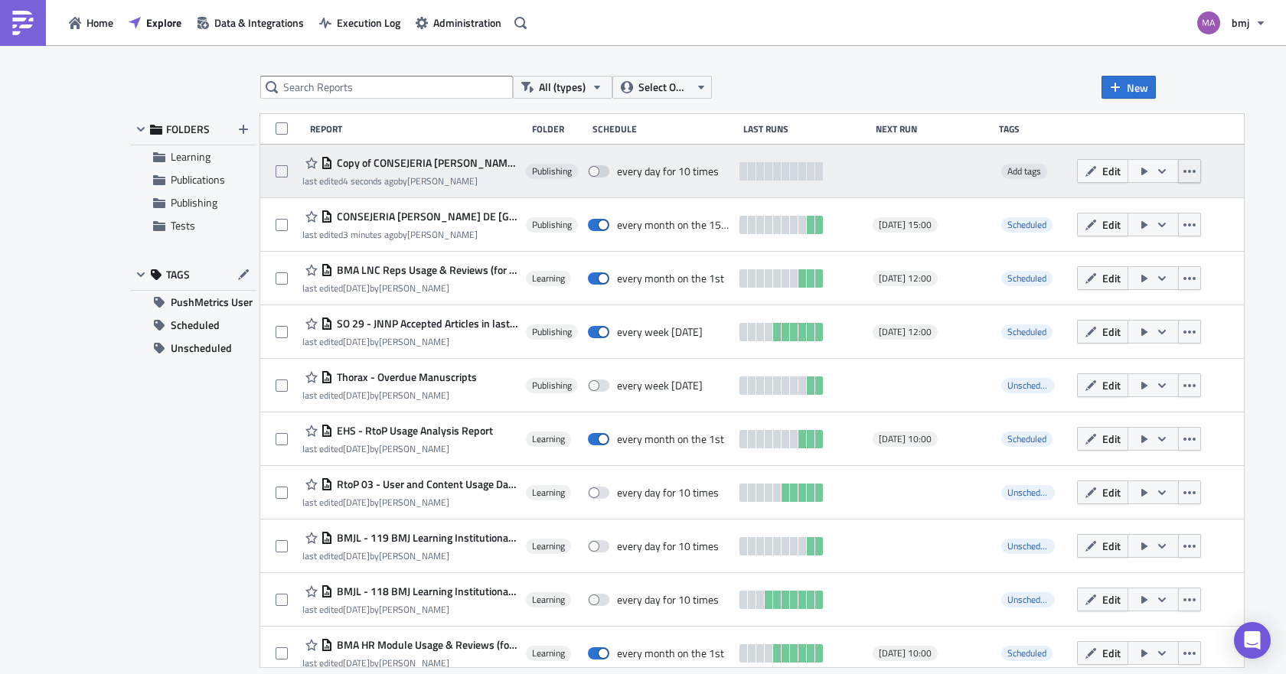
click at [1183, 171] on icon "button" at bounding box center [1189, 171] width 12 height 12
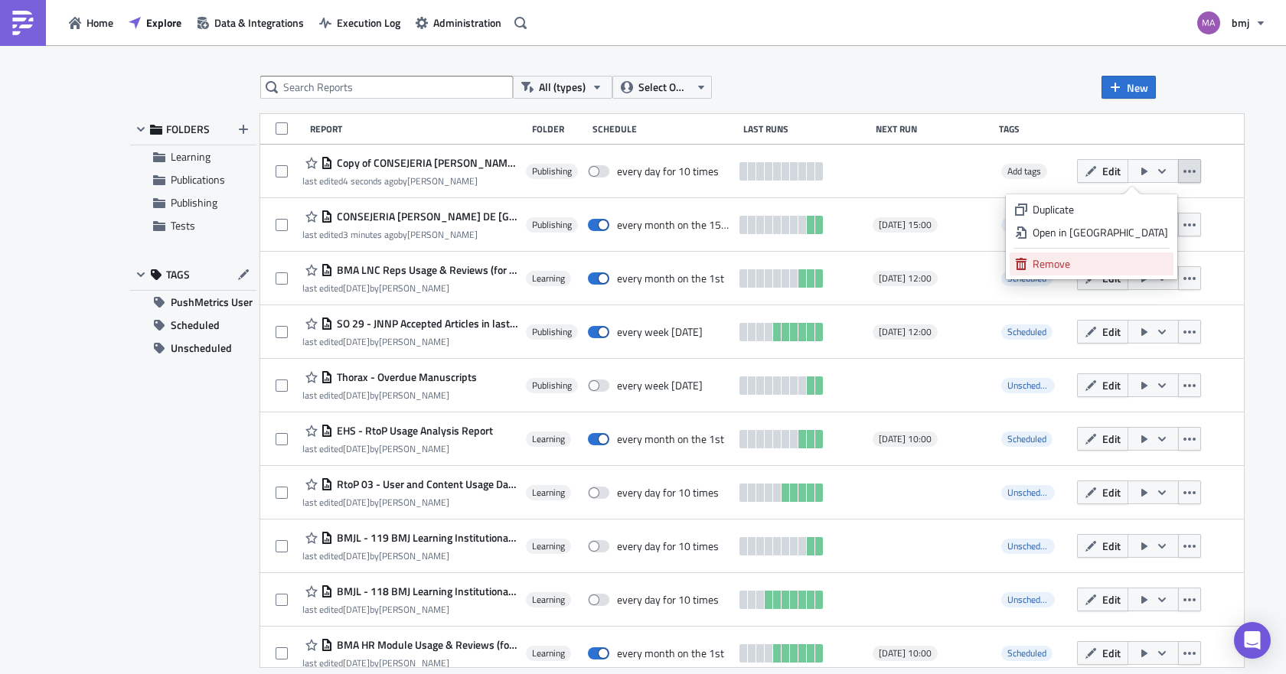
click at [1108, 261] on div "Remove" at bounding box center [1099, 263] width 135 height 15
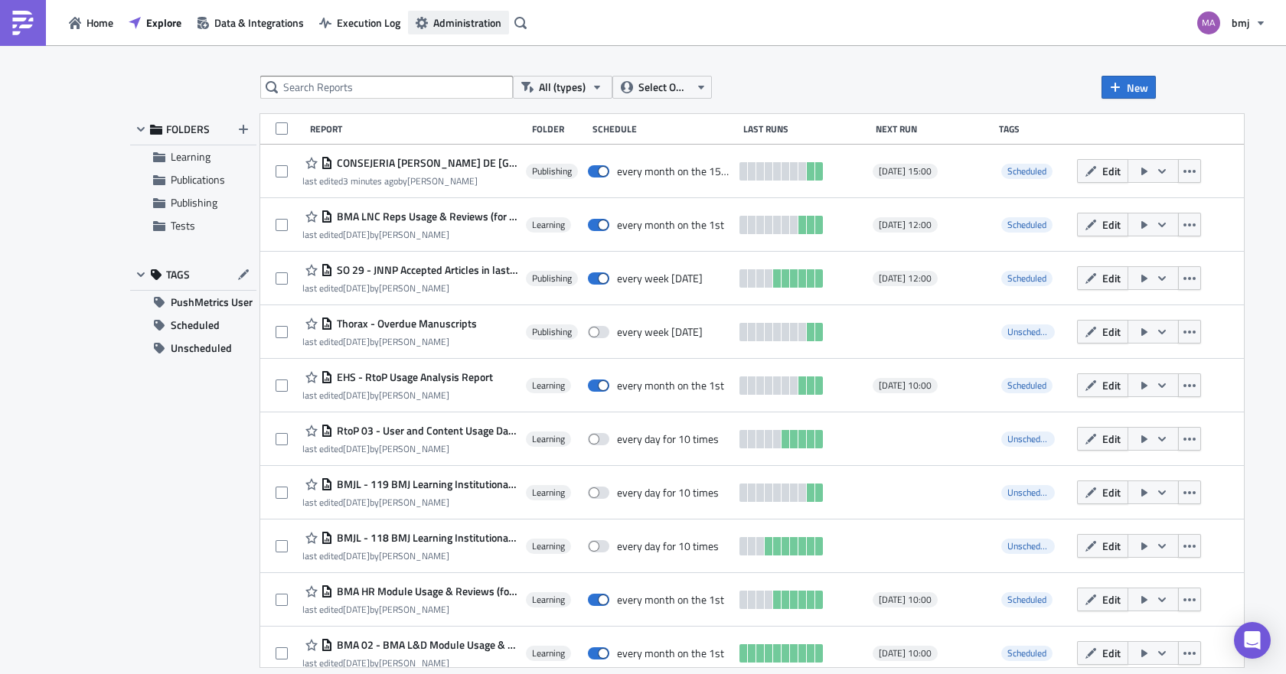
click at [468, 22] on span "Administration" at bounding box center [467, 23] width 68 height 16
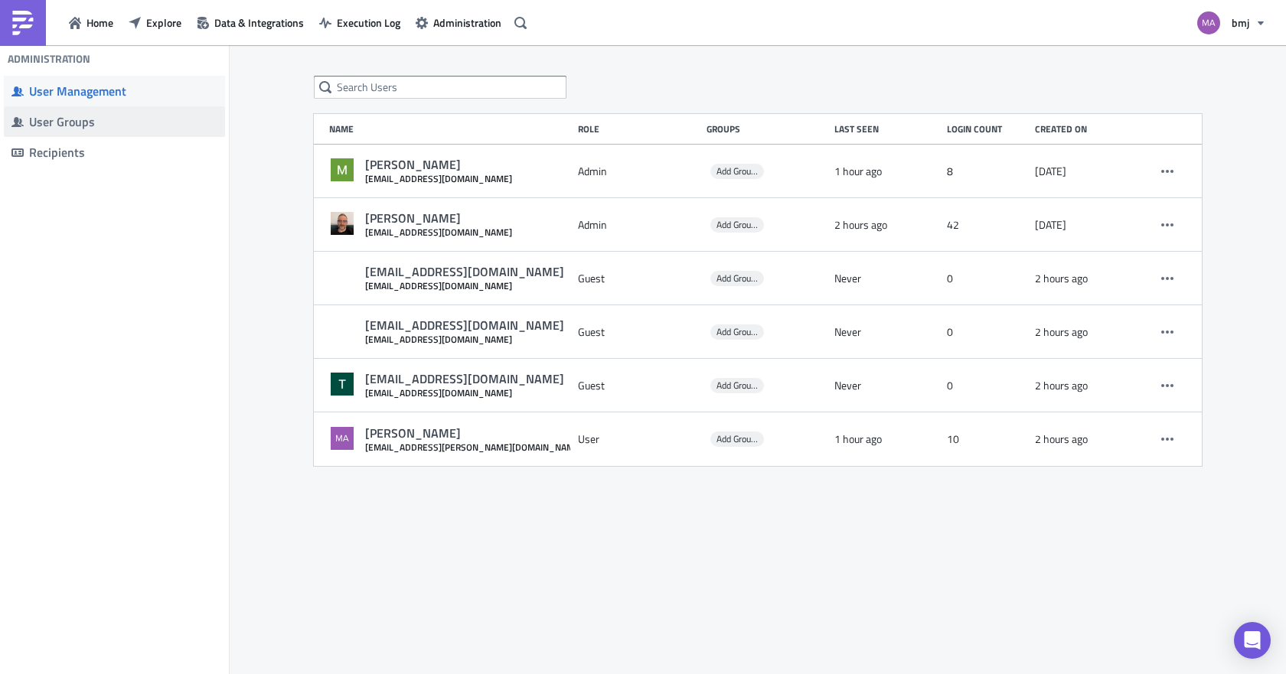
click at [55, 124] on div "User Groups" at bounding box center [123, 121] width 188 height 15
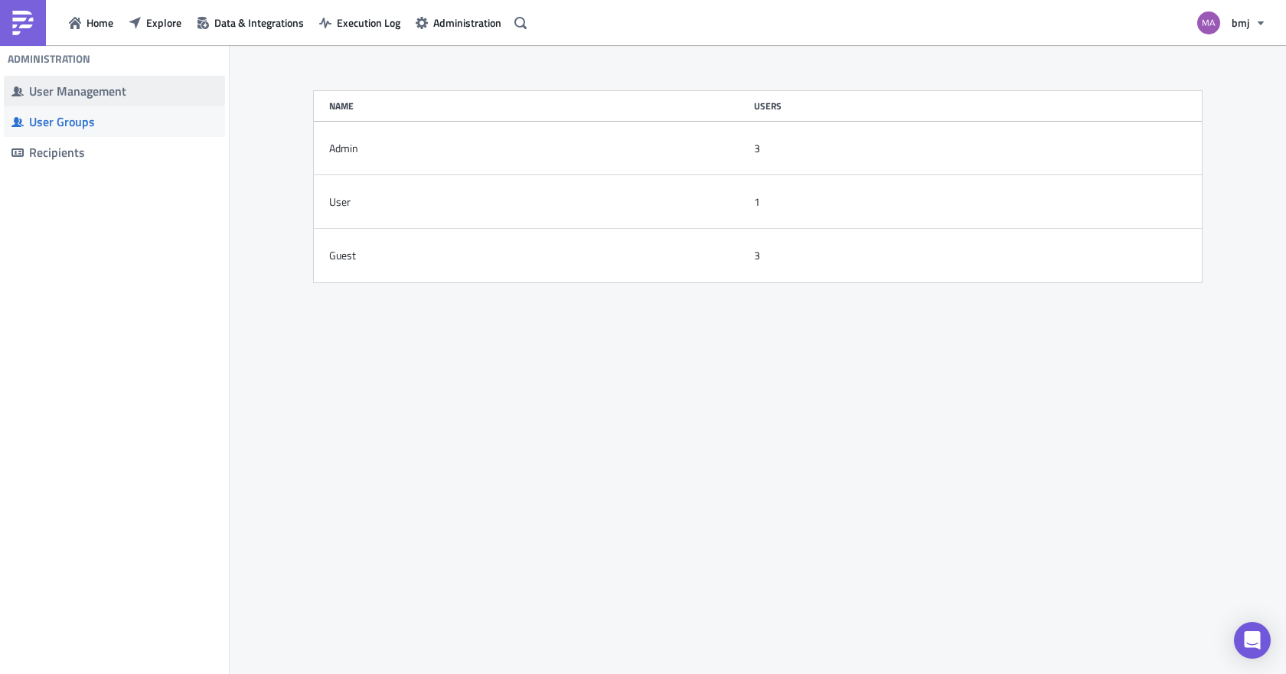
click at [57, 99] on span "User Management" at bounding box center [114, 91] width 221 height 31
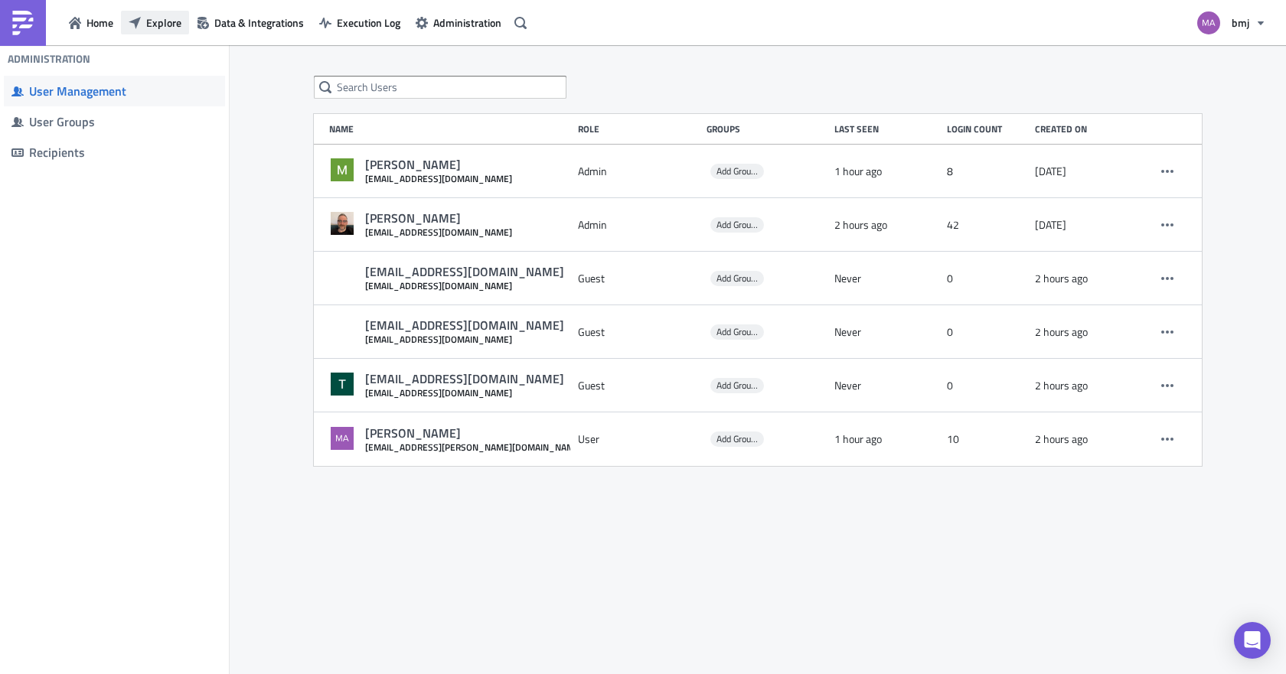
click at [172, 24] on span "Explore" at bounding box center [163, 23] width 35 height 16
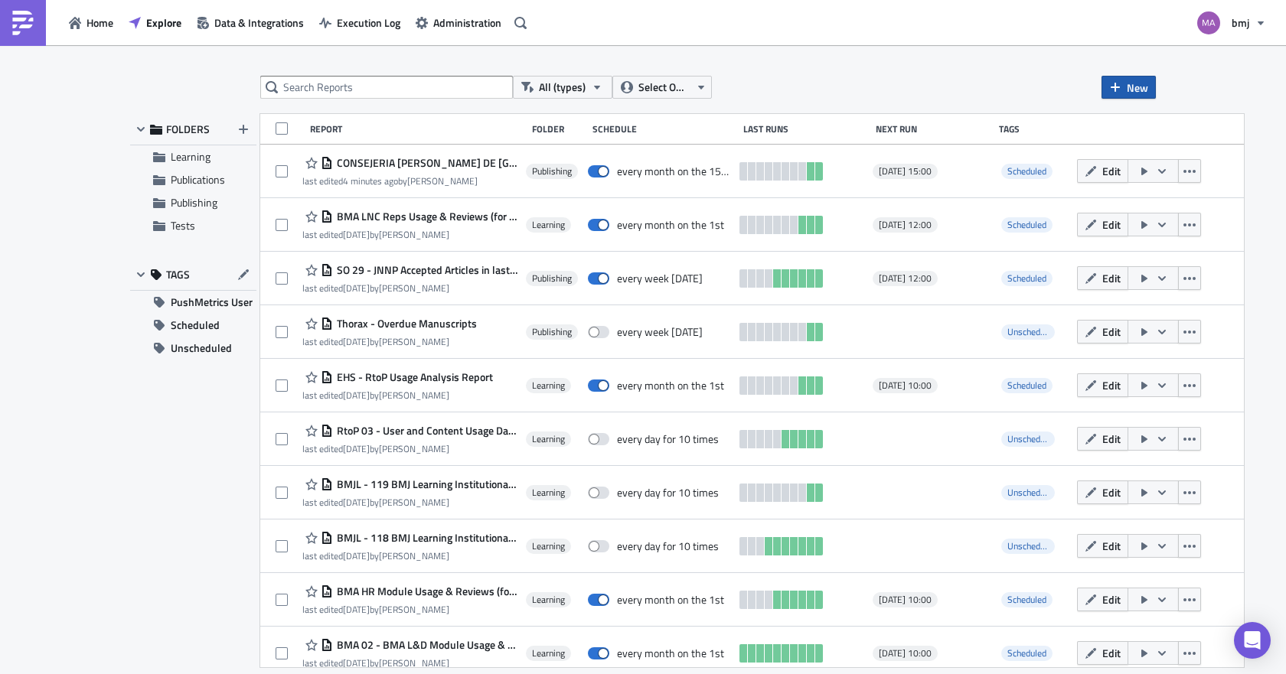
click at [1136, 86] on span "New" at bounding box center [1136, 88] width 21 height 16
click at [1143, 122] on div "Report" at bounding box center [1180, 125] width 102 height 15
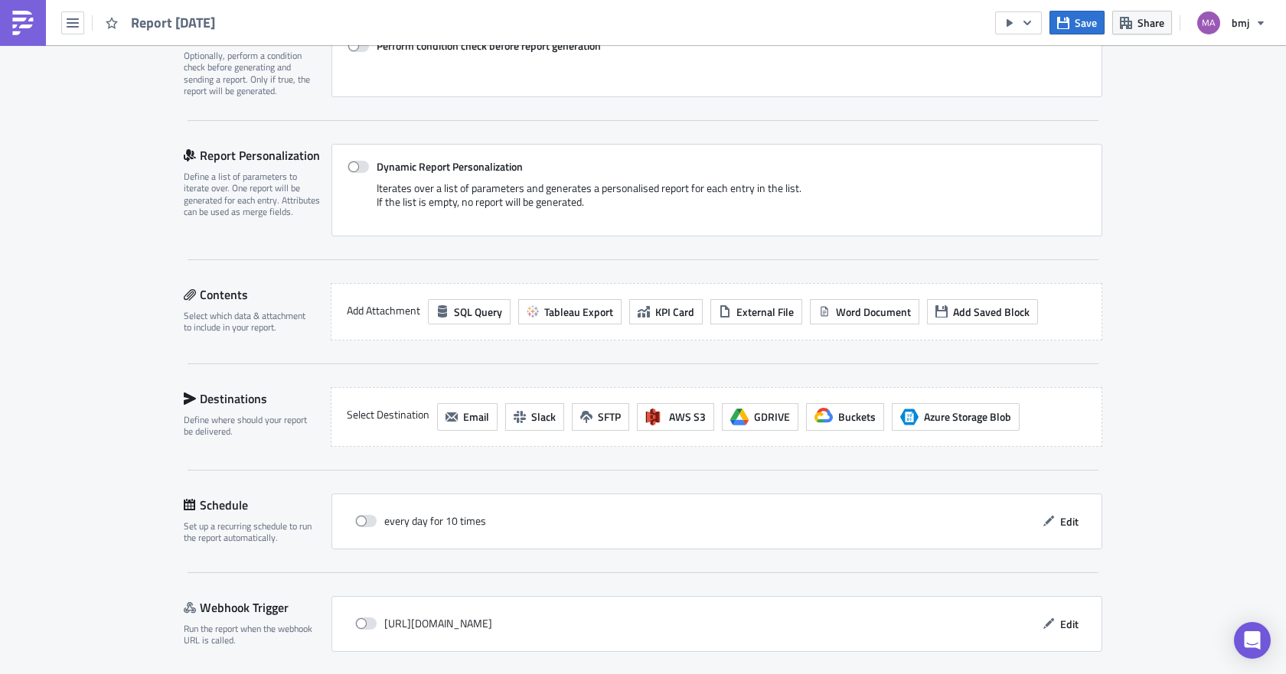
scroll to position [306, 0]
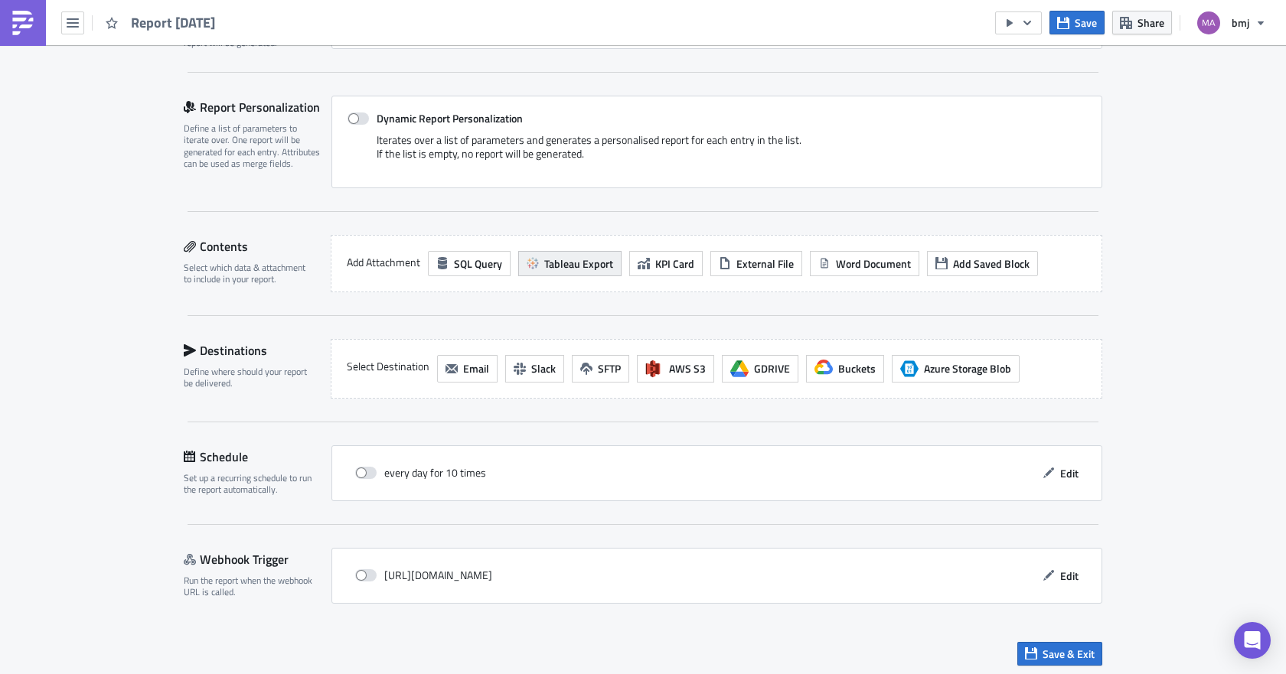
click at [562, 262] on span "Tableau Export" at bounding box center [578, 264] width 69 height 16
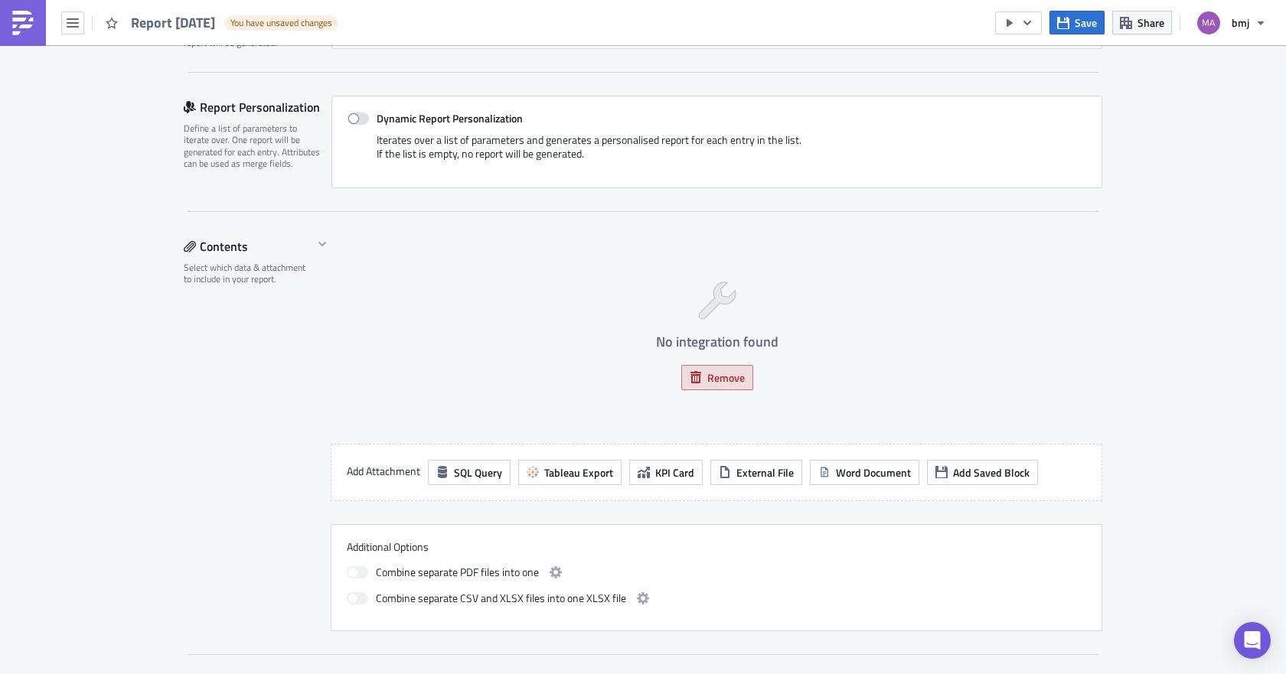
click at [698, 381] on button "Remove" at bounding box center [717, 377] width 72 height 25
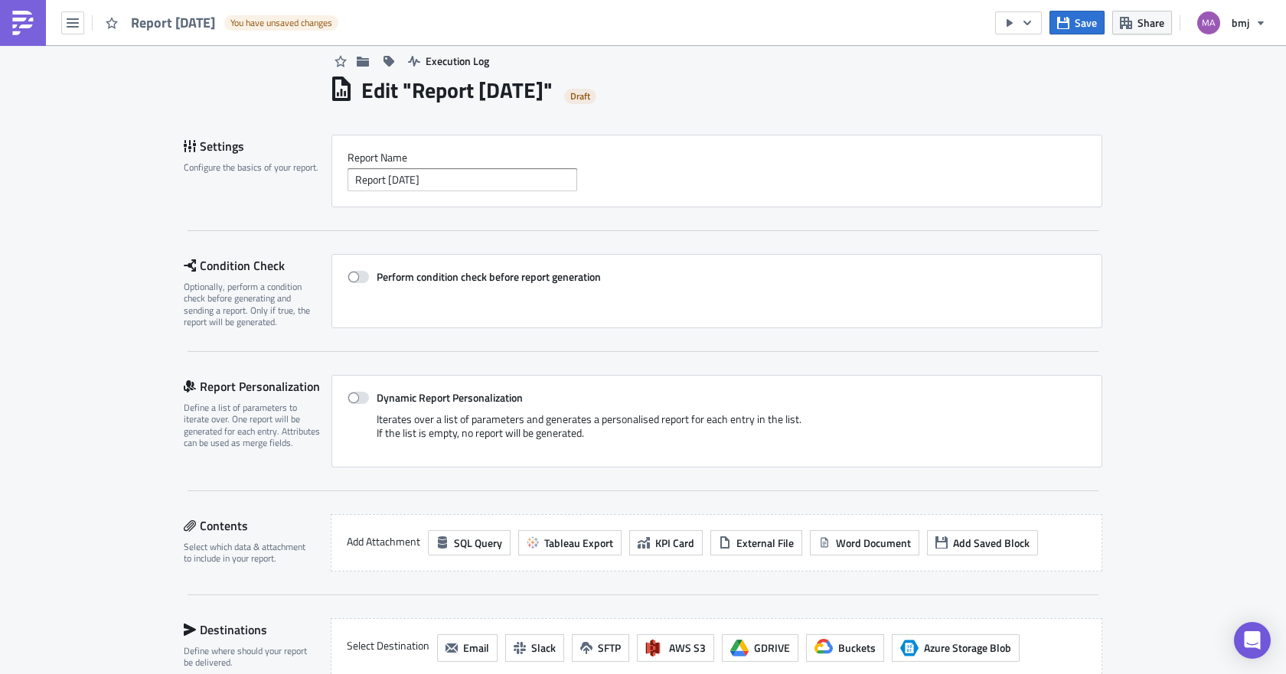
scroll to position [0, 0]
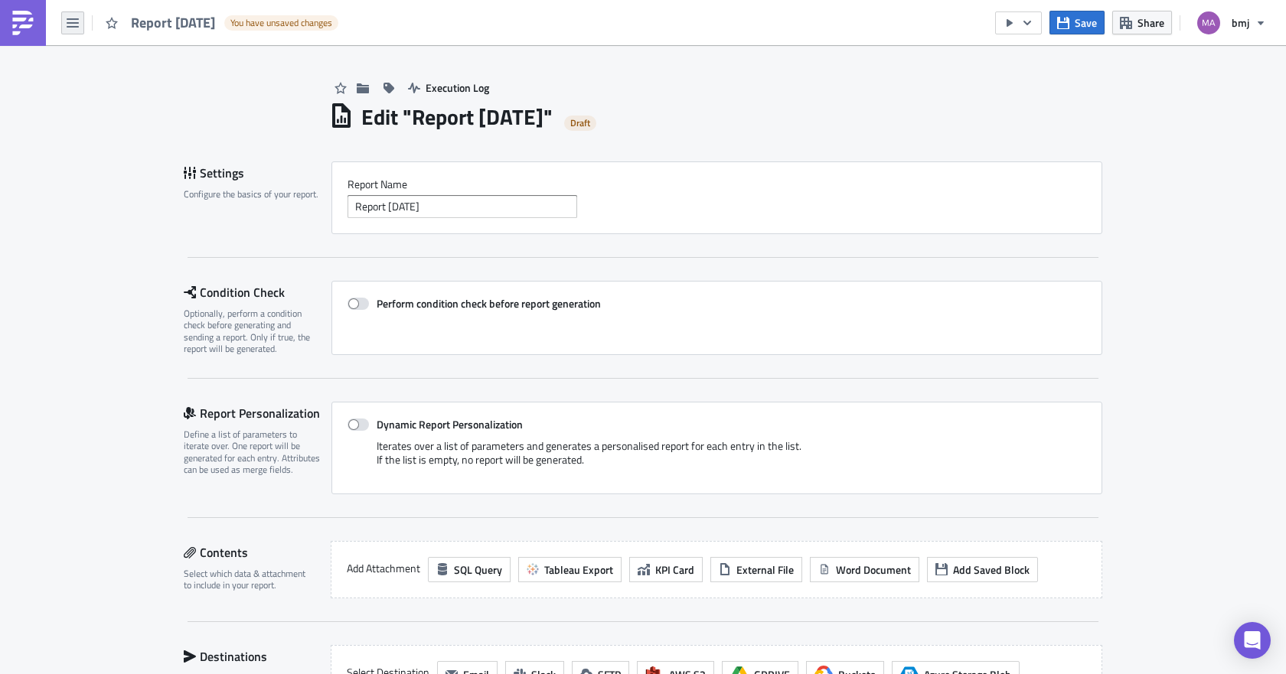
click at [67, 24] on icon "button" at bounding box center [73, 23] width 12 height 12
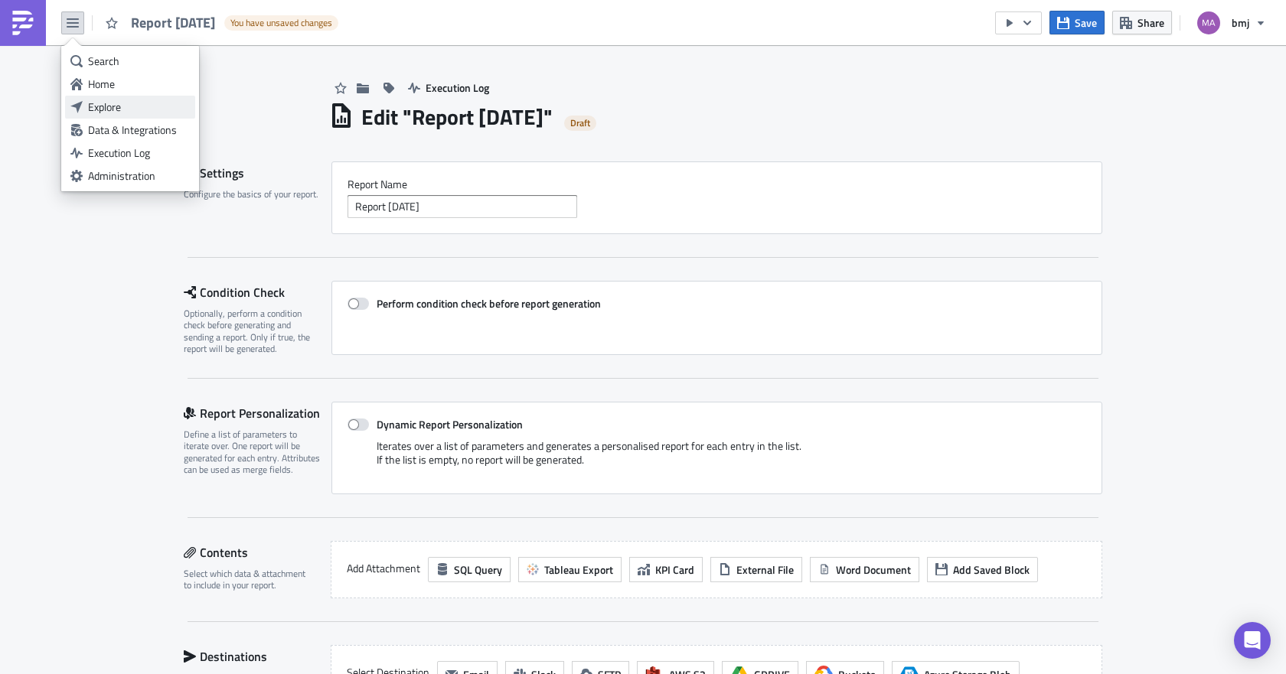
click at [122, 115] on link "Explore" at bounding box center [130, 107] width 130 height 23
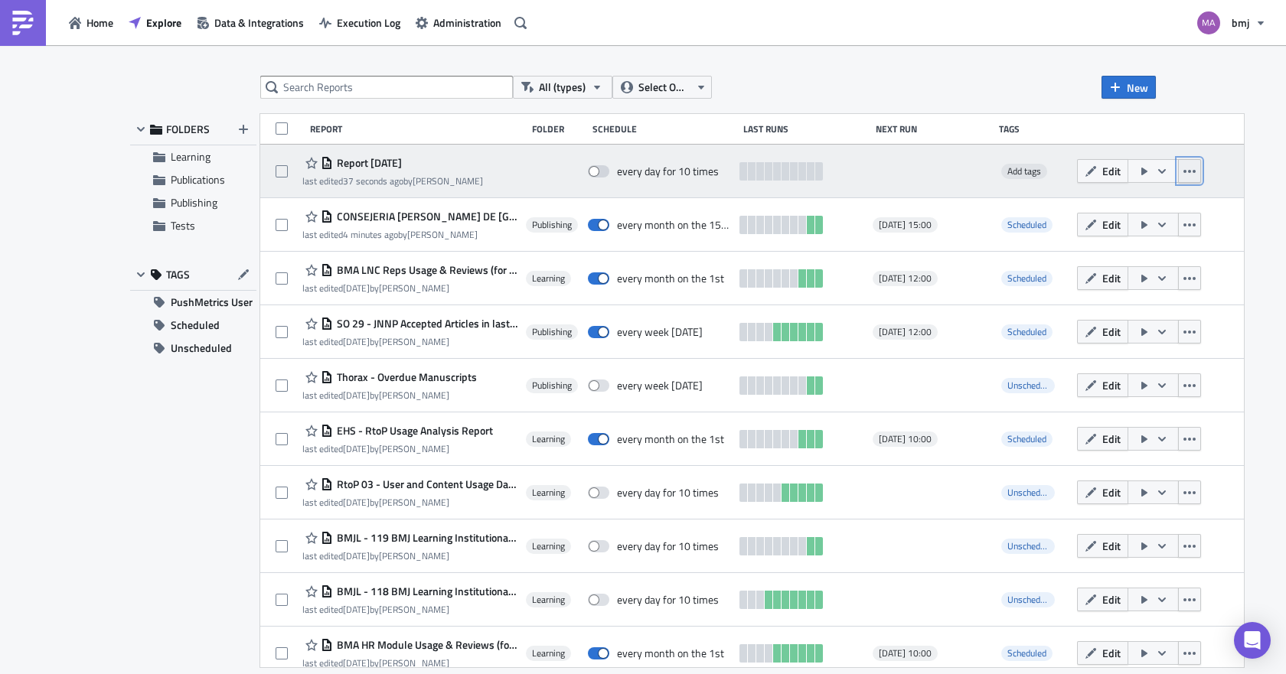
click at [1183, 175] on icon "button" at bounding box center [1189, 171] width 12 height 12
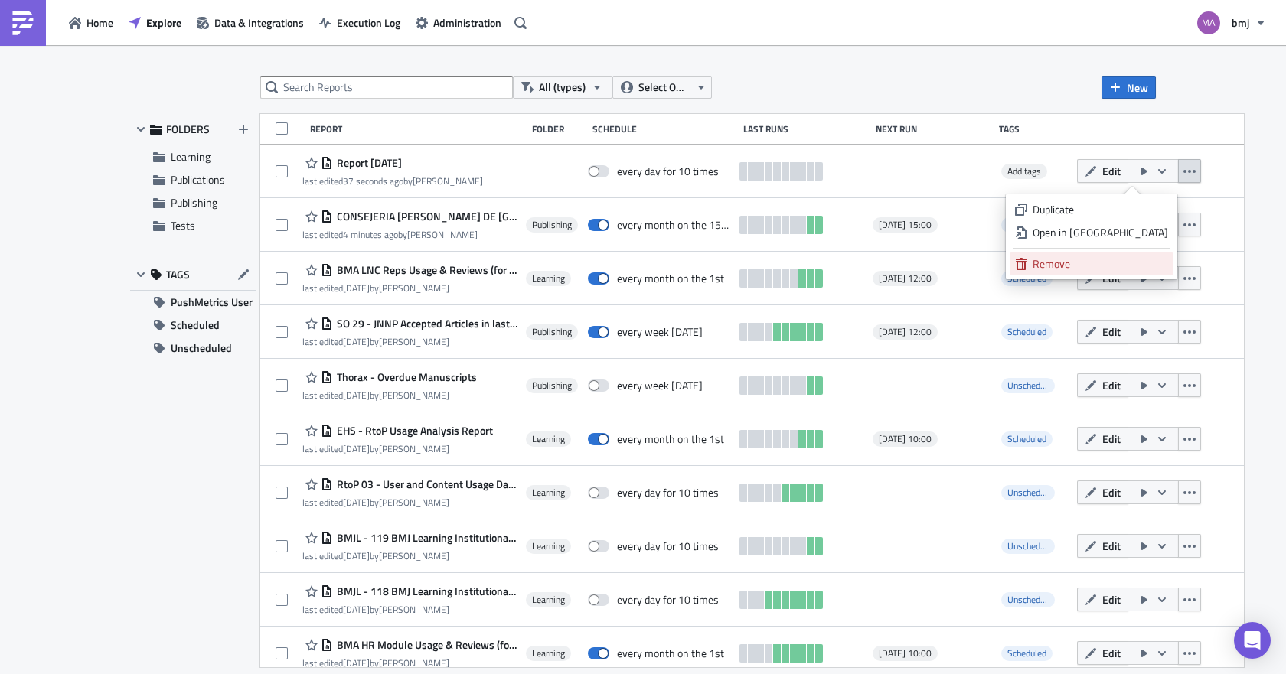
click at [1081, 262] on div "Remove" at bounding box center [1099, 263] width 135 height 15
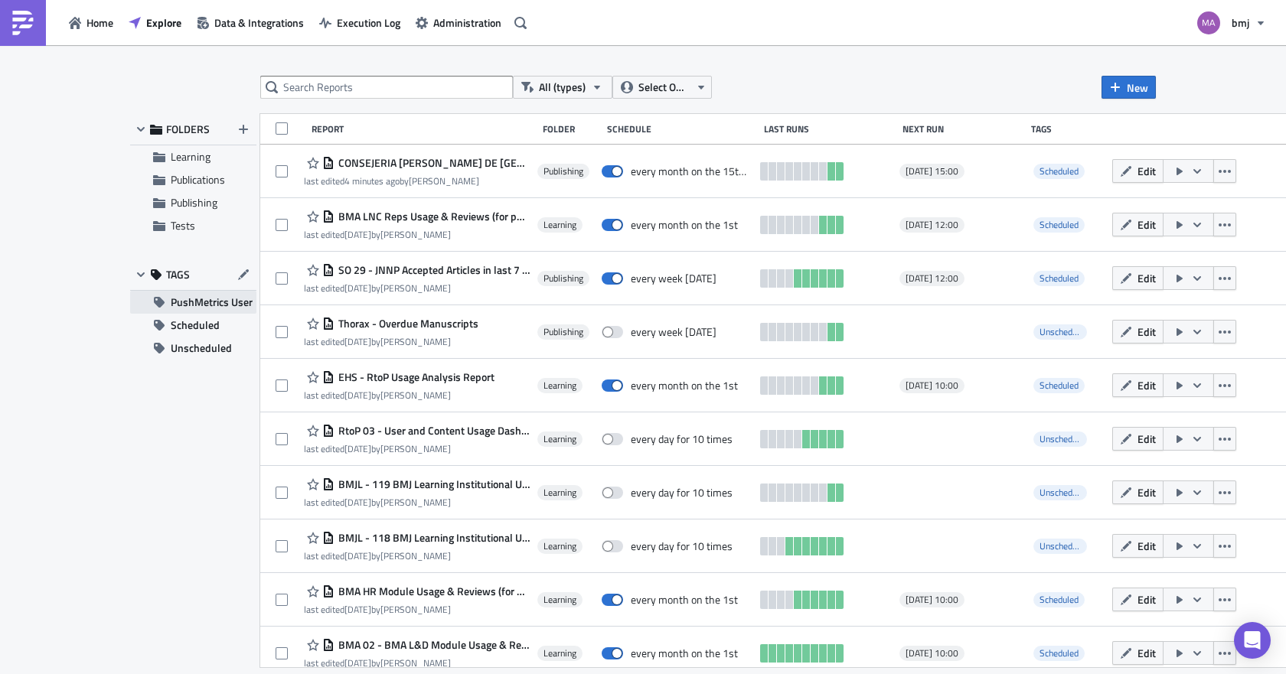
click at [212, 306] on span "PushMetrics User" at bounding box center [212, 302] width 82 height 23
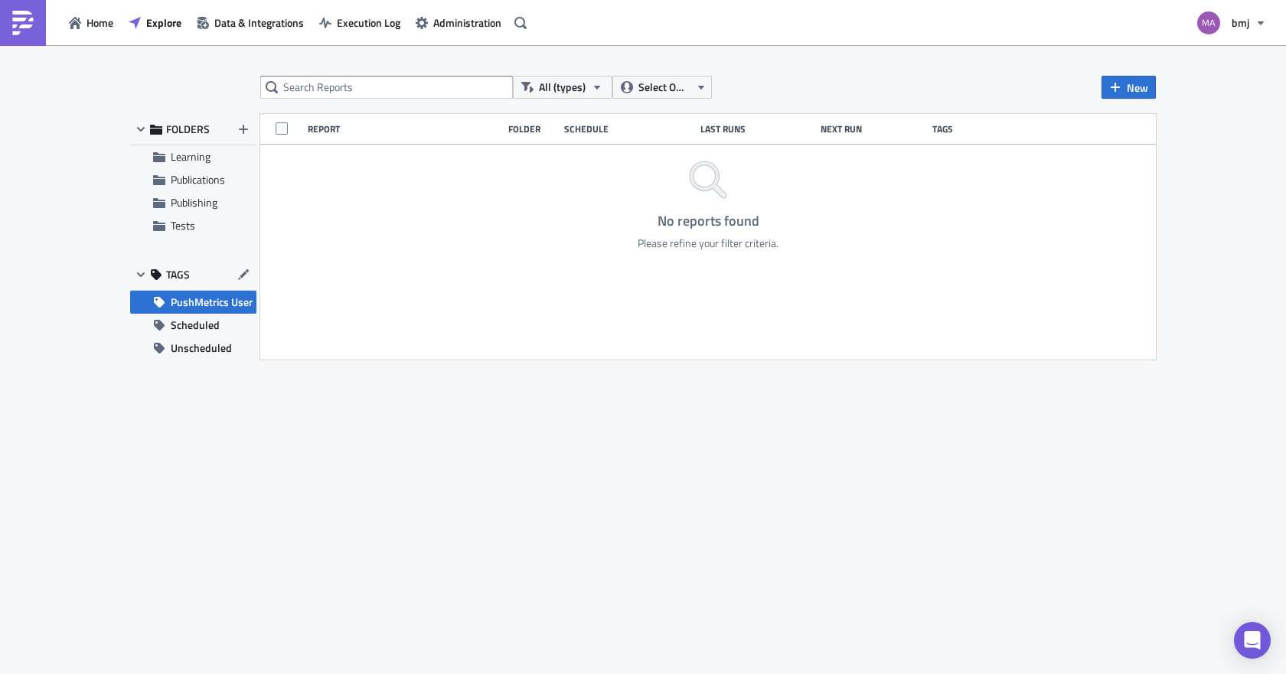
click at [572, 26] on div "Home Explore Data & Integrations Execution Log Administration bmj" at bounding box center [643, 22] width 1286 height 45
click at [230, 298] on span "PushMetrics User" at bounding box center [212, 302] width 82 height 23
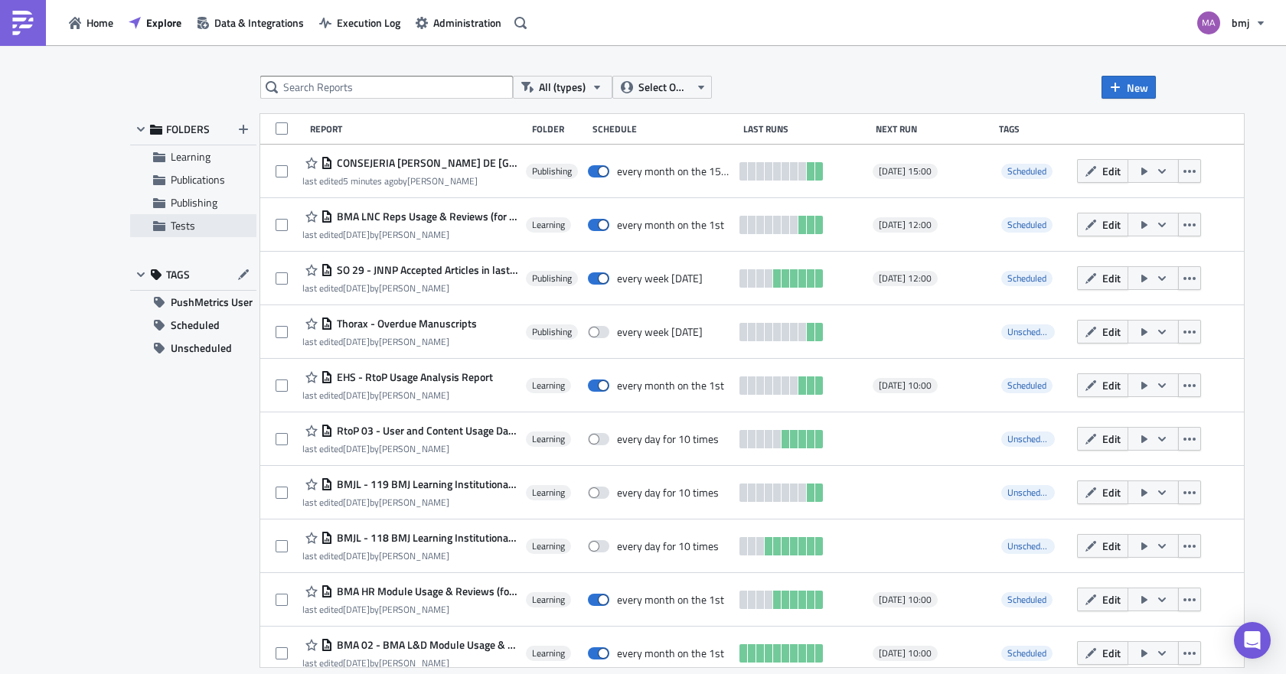
click at [194, 227] on span "Tests" at bounding box center [183, 225] width 24 height 16
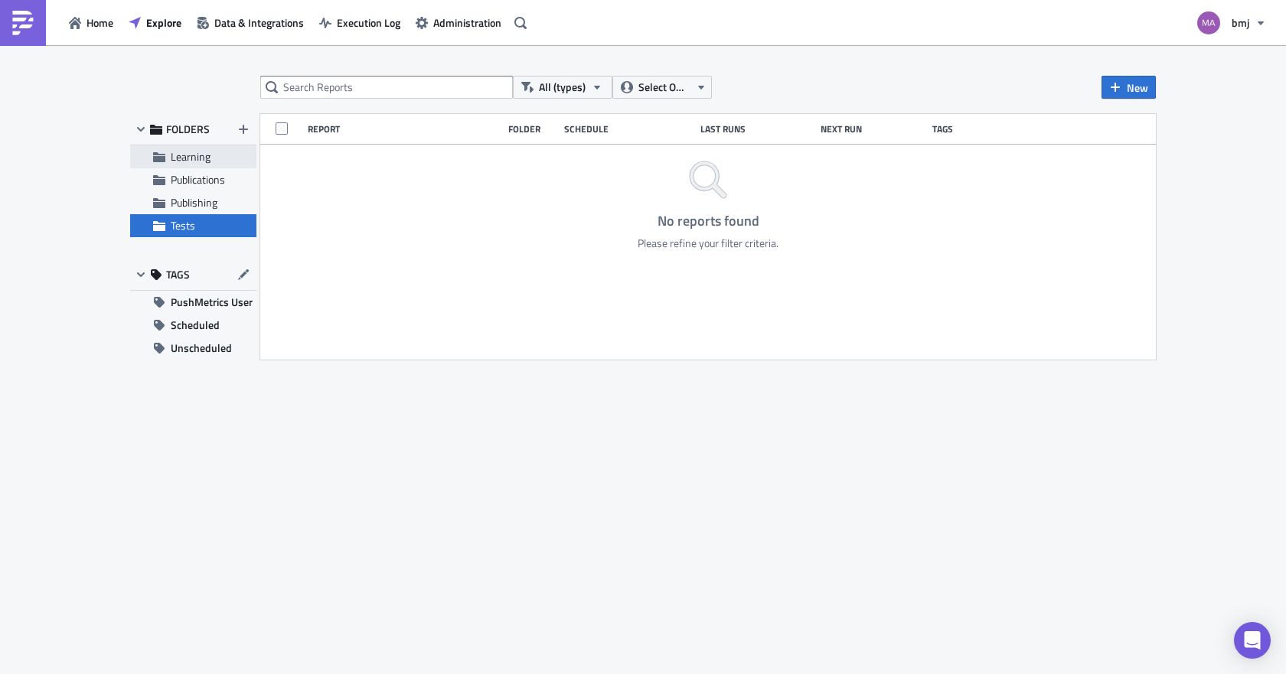
click at [187, 157] on span "Learning" at bounding box center [191, 156] width 40 height 16
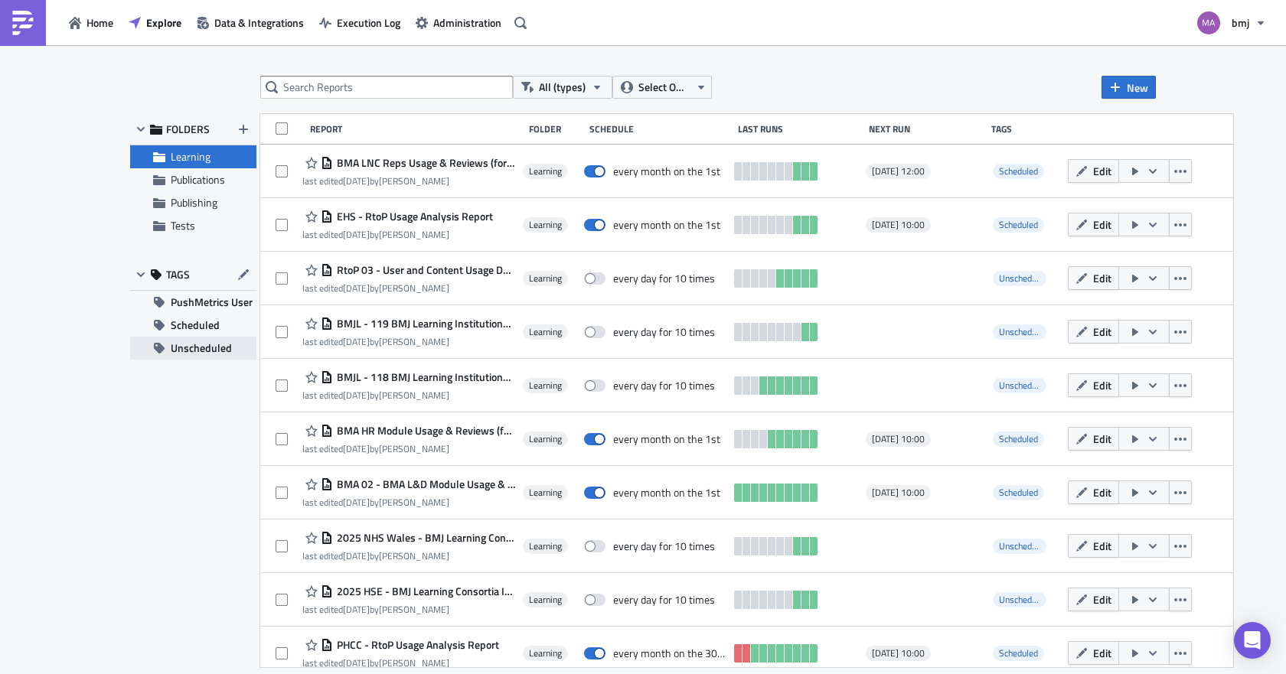
click at [191, 341] on span "Unscheduled" at bounding box center [201, 348] width 61 height 23
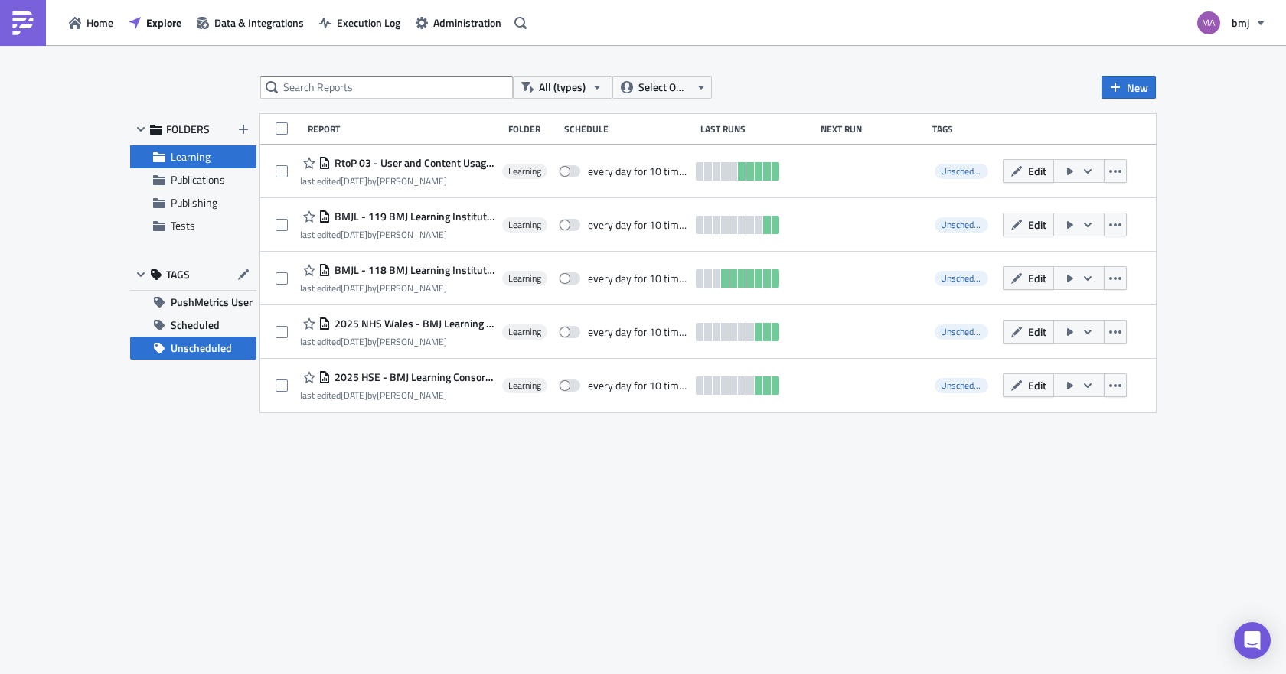
click at [184, 158] on span "Learning" at bounding box center [191, 156] width 40 height 16
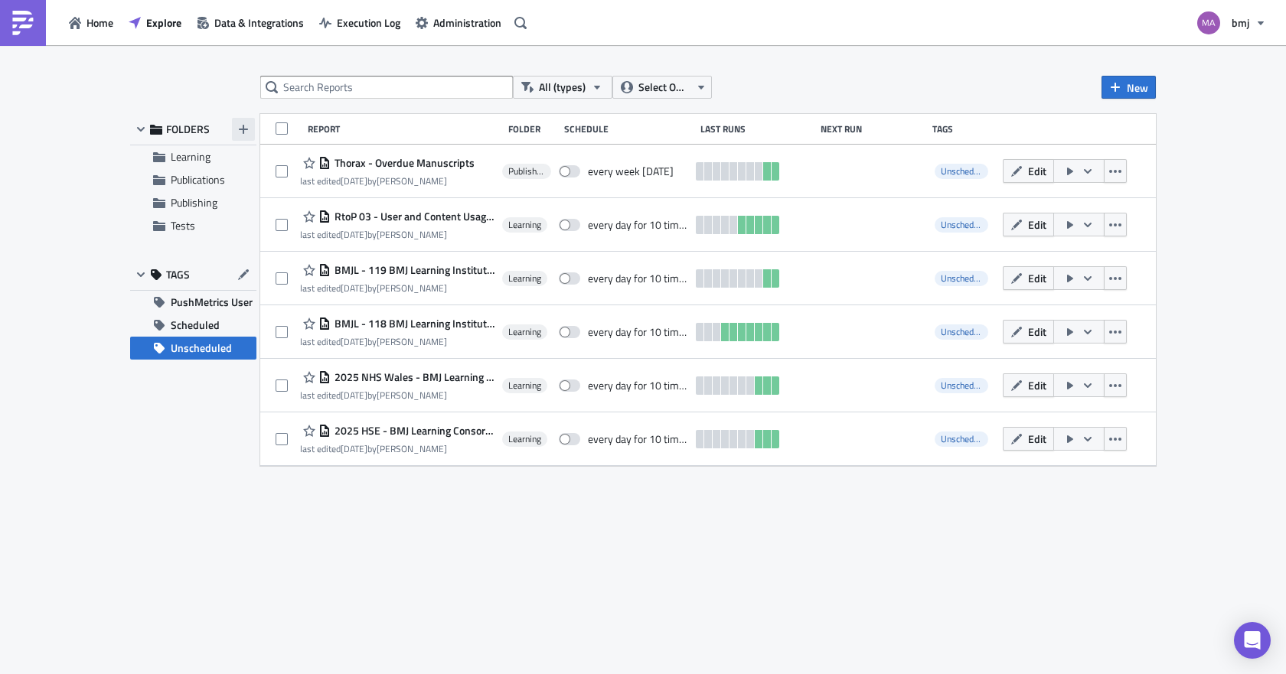
click at [244, 129] on icon "button" at bounding box center [243, 129] width 9 height 9
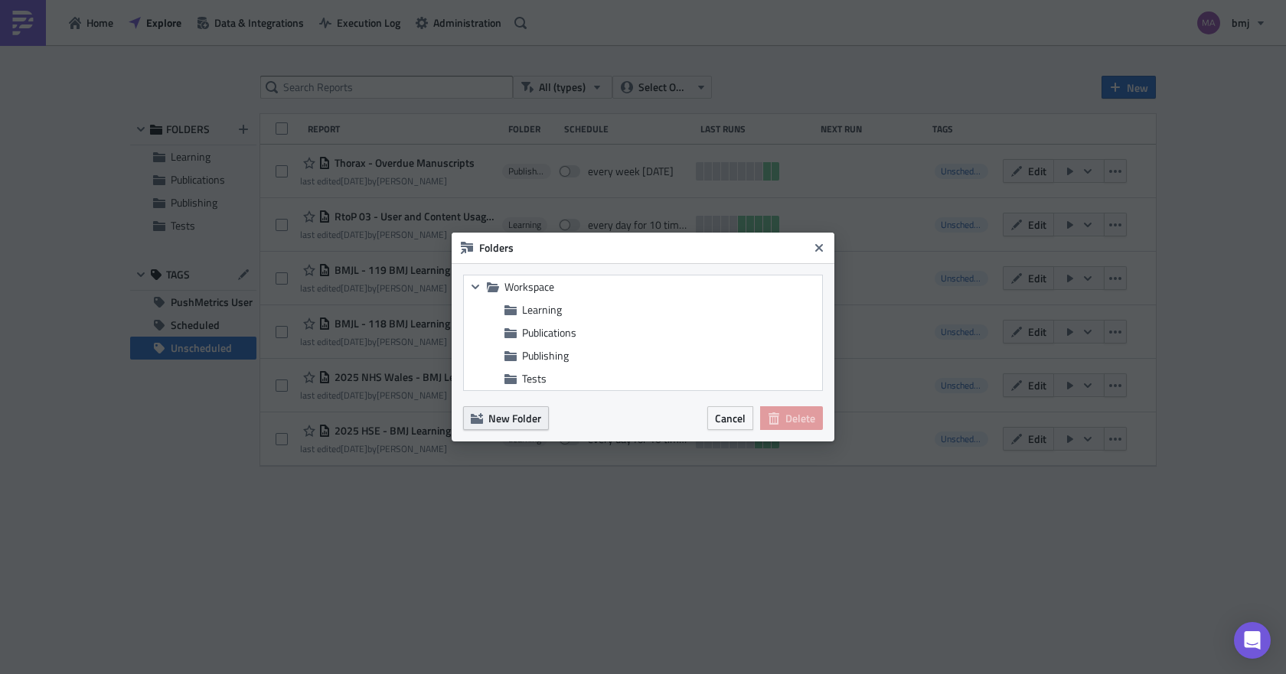
click at [529, 418] on span "New Folder" at bounding box center [514, 418] width 53 height 16
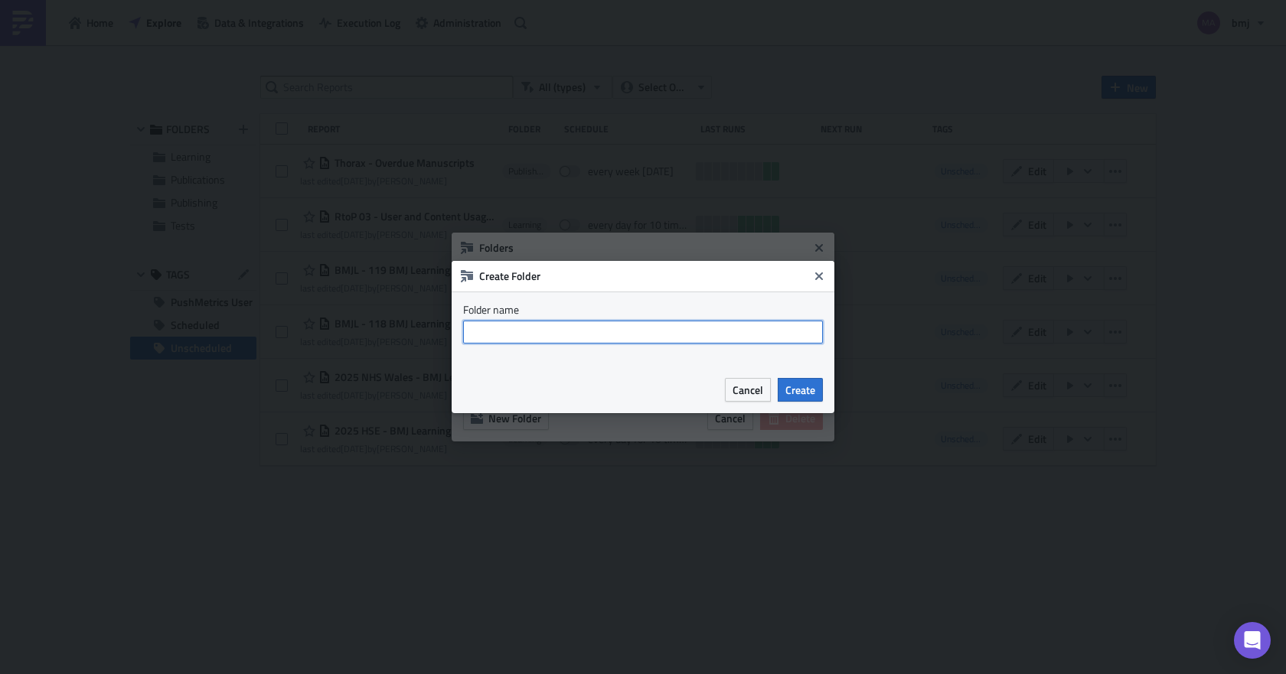
click at [535, 332] on input "text" at bounding box center [643, 332] width 360 height 23
type input "CS Users"
click at [797, 396] on span "Create" at bounding box center [800, 390] width 30 height 16
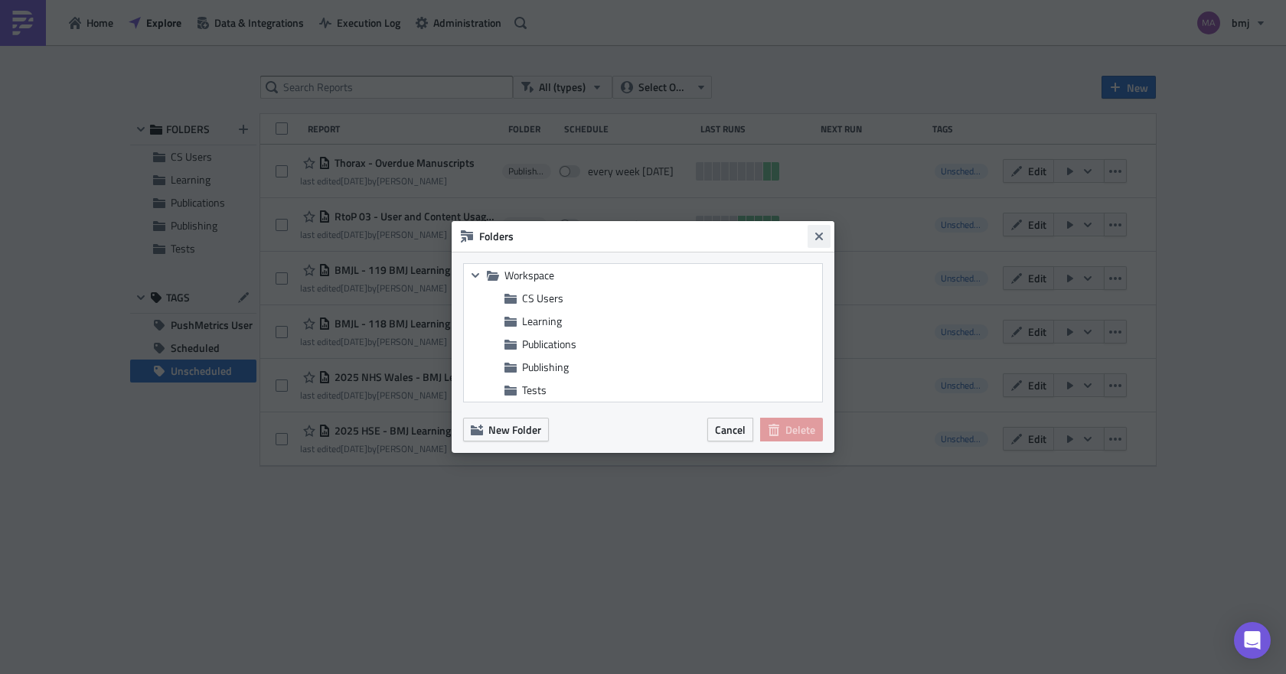
click at [815, 236] on icon "Close" at bounding box center [819, 236] width 12 height 12
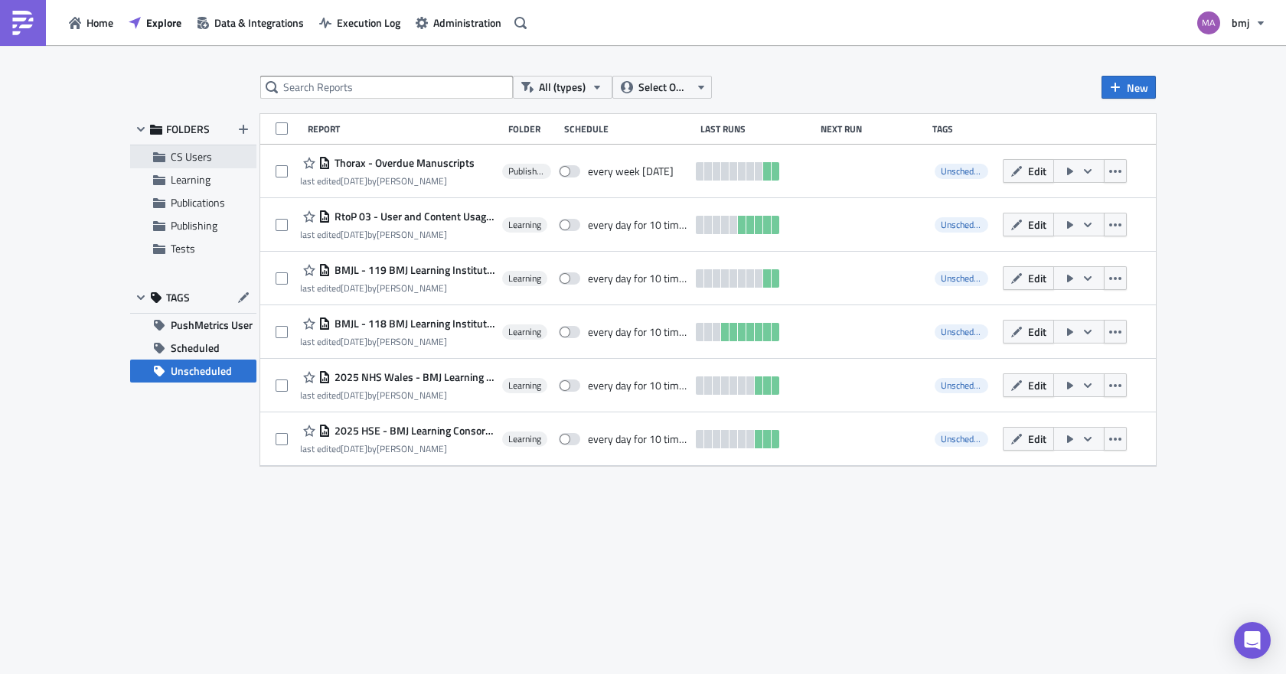
click at [202, 155] on span "CS Users" at bounding box center [191, 156] width 41 height 16
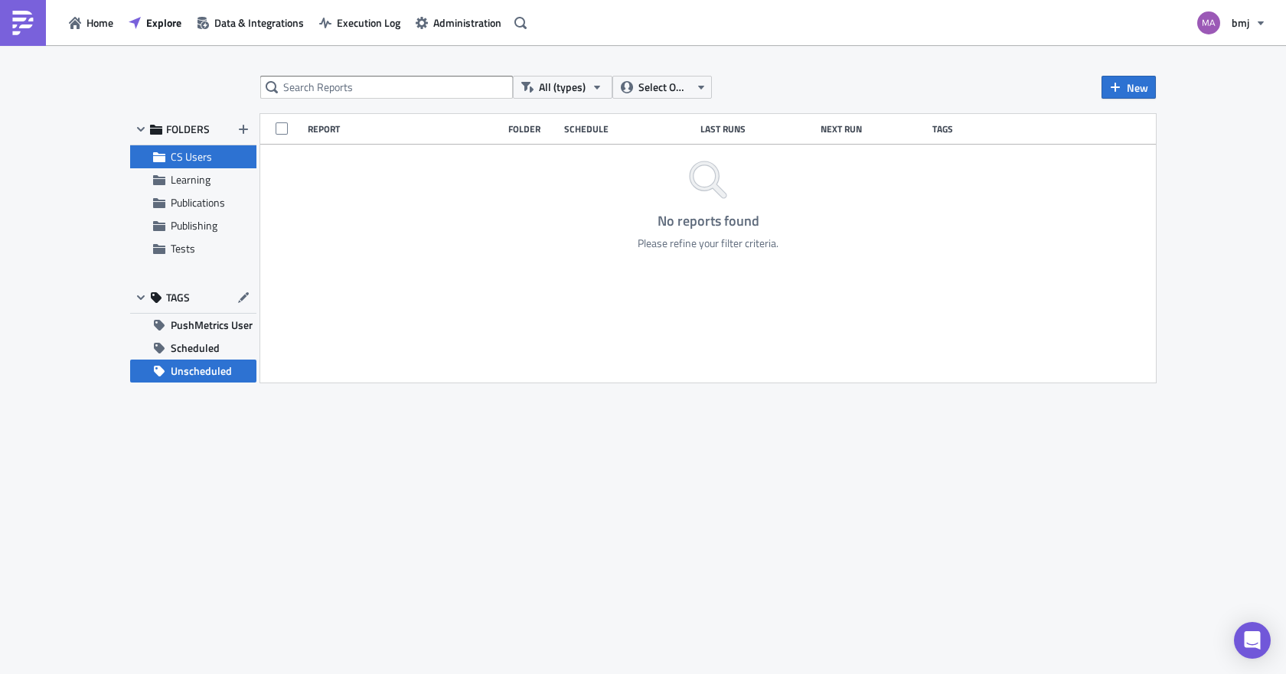
click at [201, 161] on span "CS Users" at bounding box center [191, 156] width 41 height 16
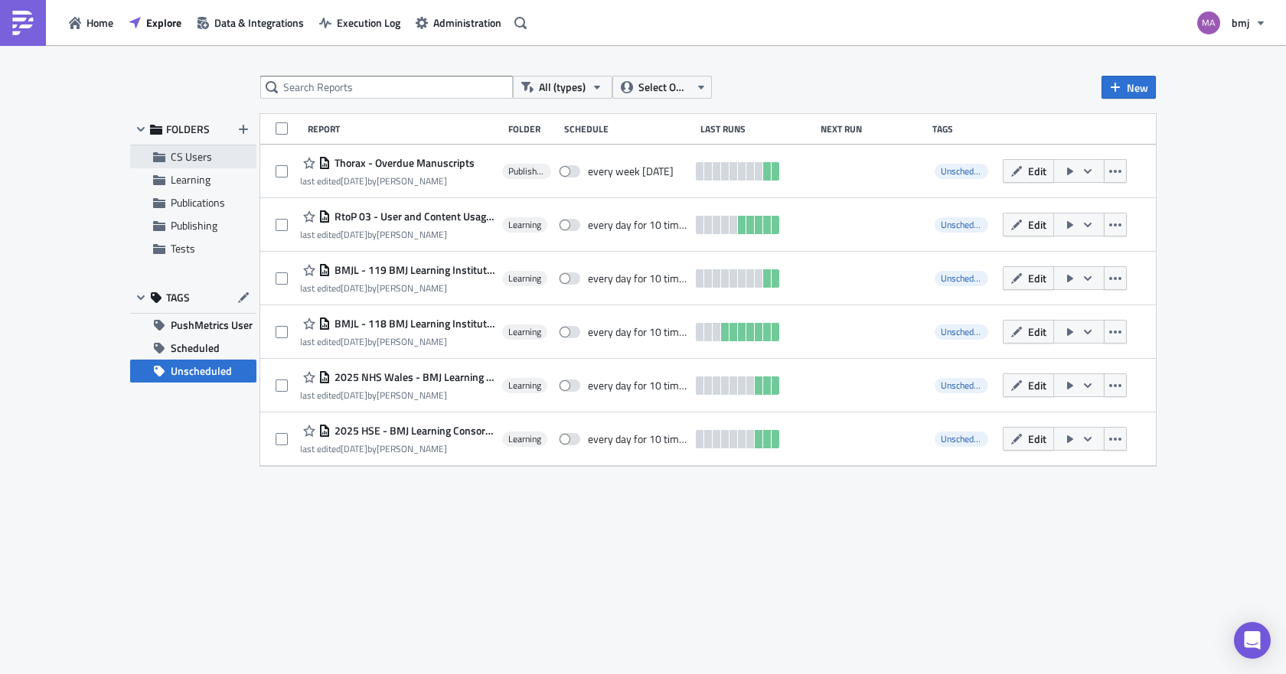
click at [205, 161] on span "CS Users" at bounding box center [191, 156] width 41 height 16
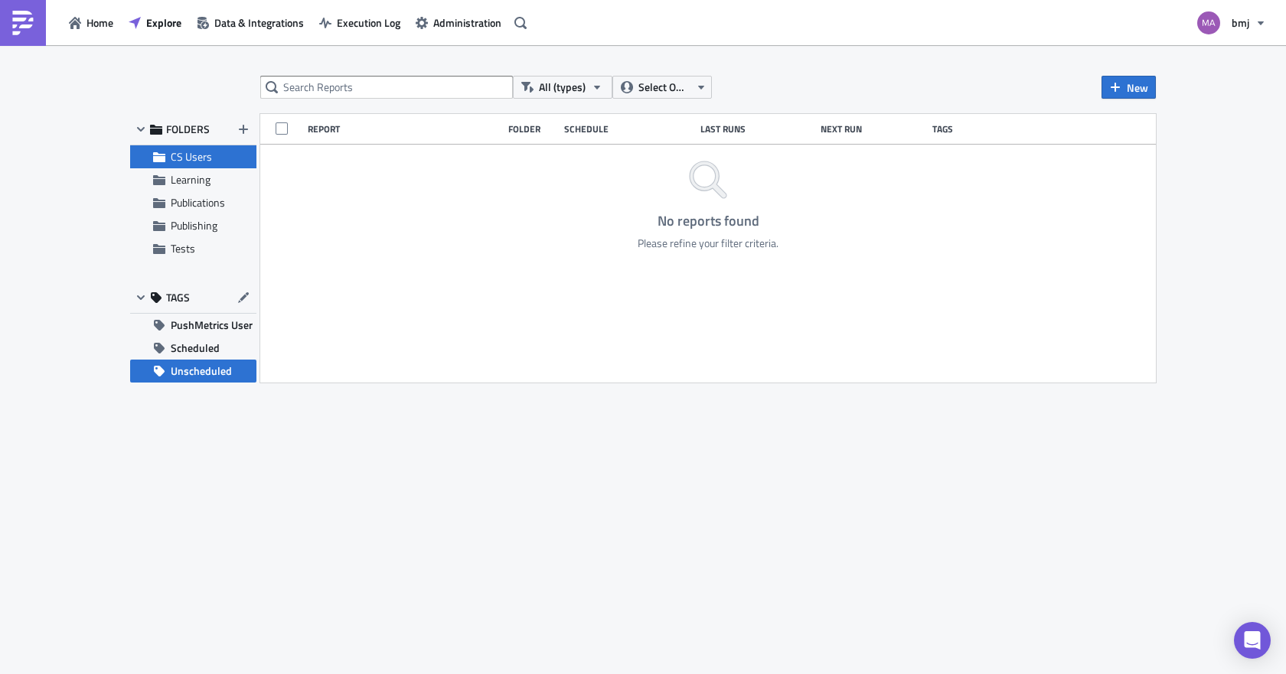
click at [201, 369] on span "Unscheduled" at bounding box center [201, 371] width 61 height 23
click at [218, 160] on span "CS Users" at bounding box center [212, 157] width 82 height 14
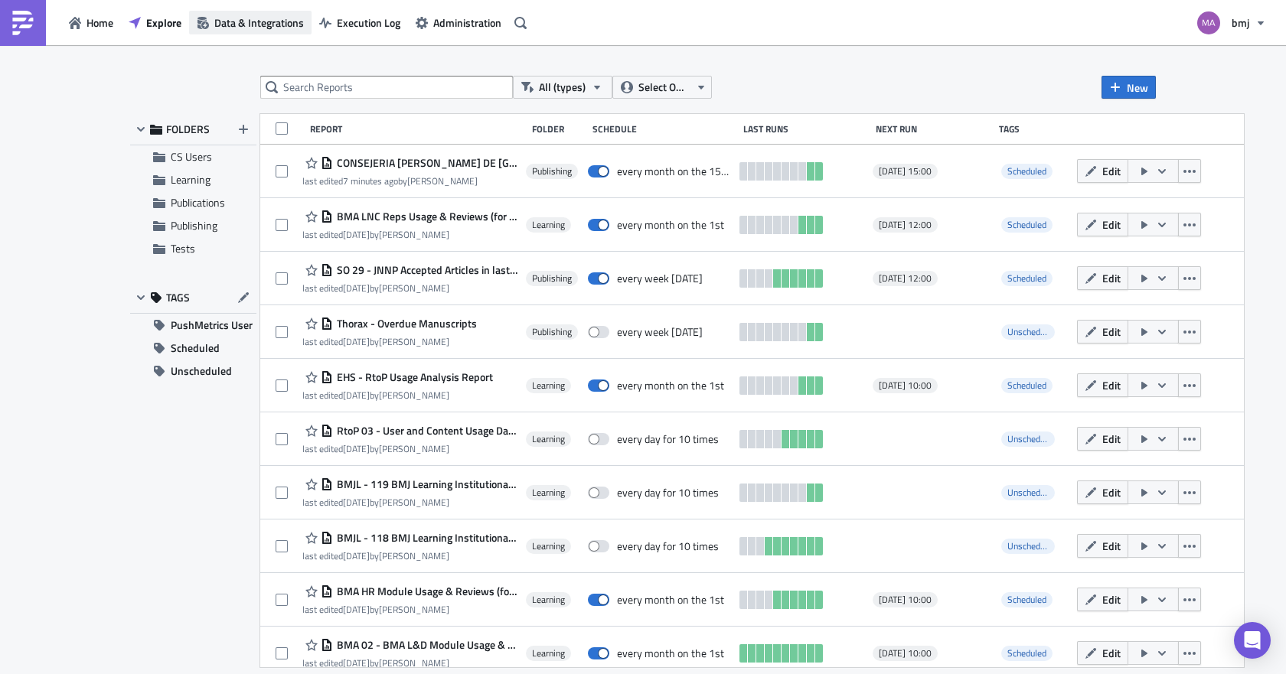
click at [285, 23] on span "Data & Integrations" at bounding box center [259, 23] width 90 height 16
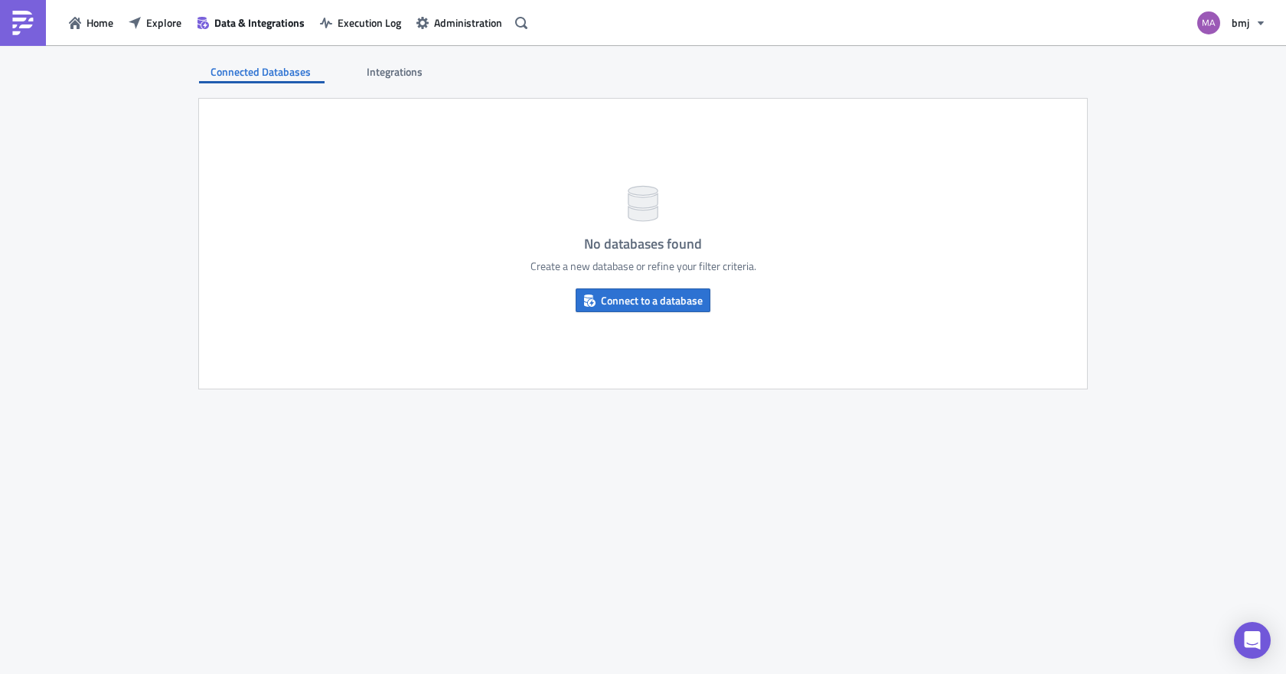
click at [395, 70] on span "Integrations" at bounding box center [396, 72] width 58 height 16
click at [152, 21] on span "Explore" at bounding box center [163, 23] width 35 height 16
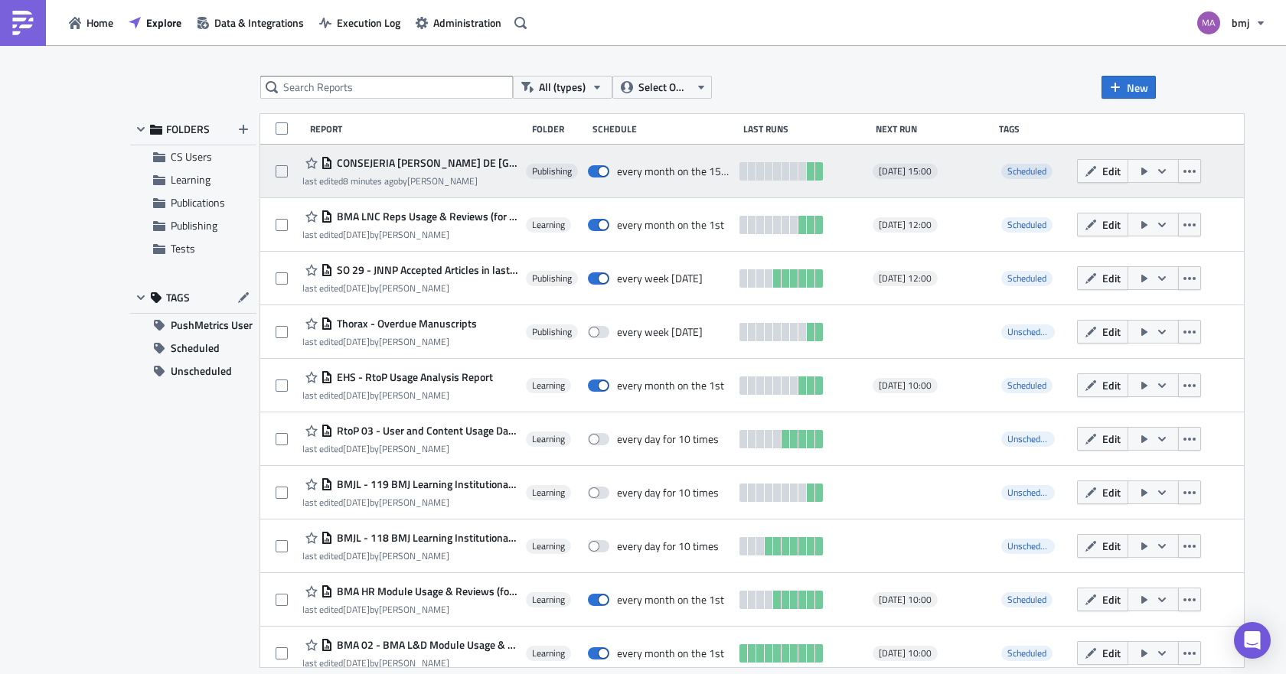
click at [419, 164] on span "CONSEJERIA [PERSON_NAME] DE [GEOGRAPHIC_DATA]" at bounding box center [425, 163] width 185 height 14
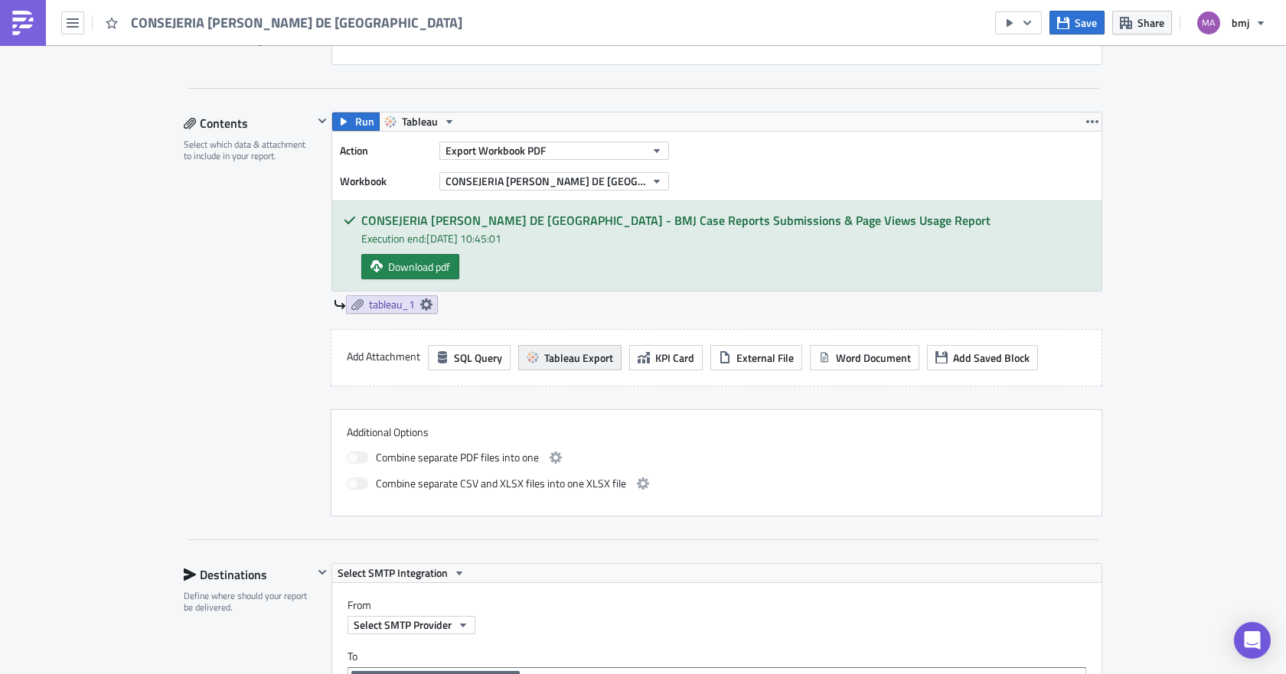
scroll to position [383, 0]
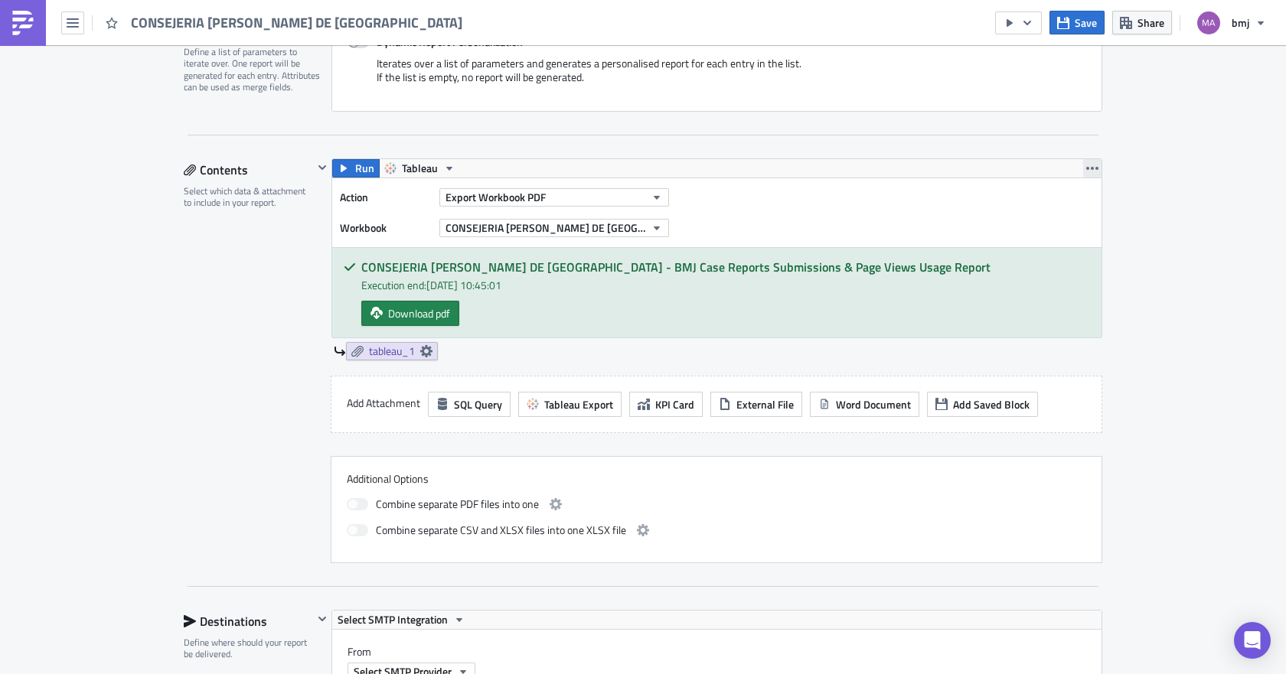
click at [1091, 167] on icon "button" at bounding box center [1092, 168] width 12 height 3
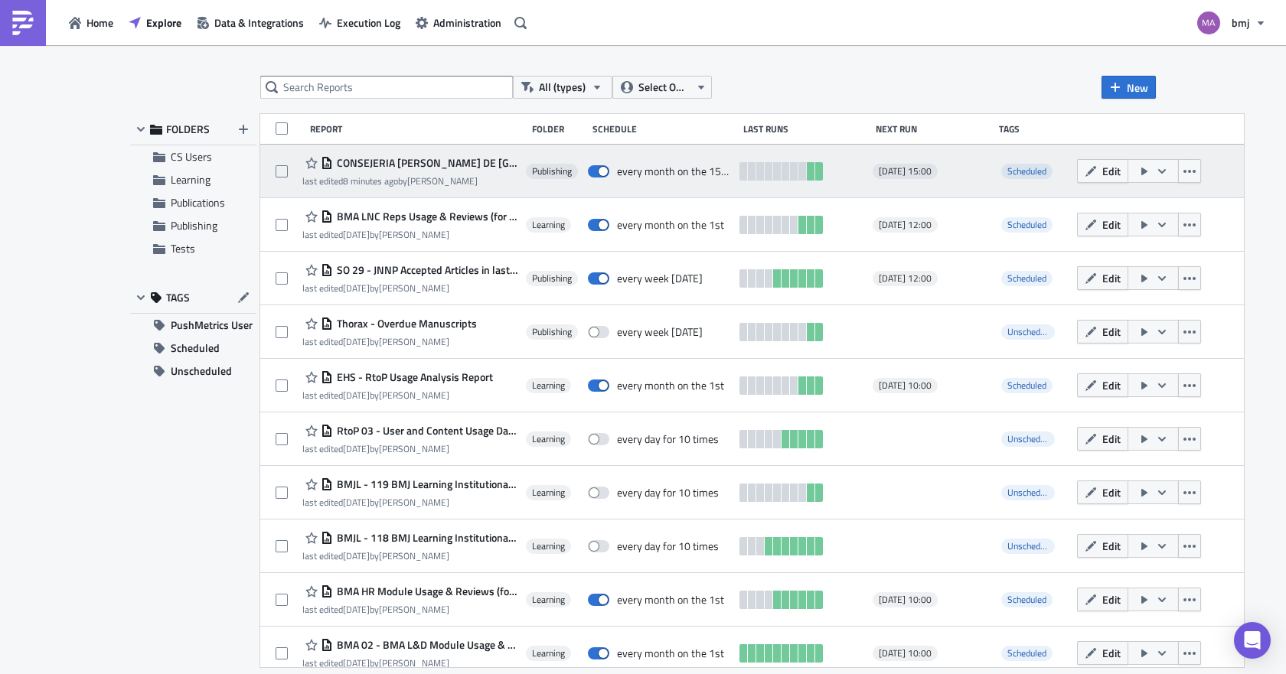
click at [426, 159] on span "CONSEJERIA [PERSON_NAME] DE [GEOGRAPHIC_DATA]" at bounding box center [425, 163] width 185 height 14
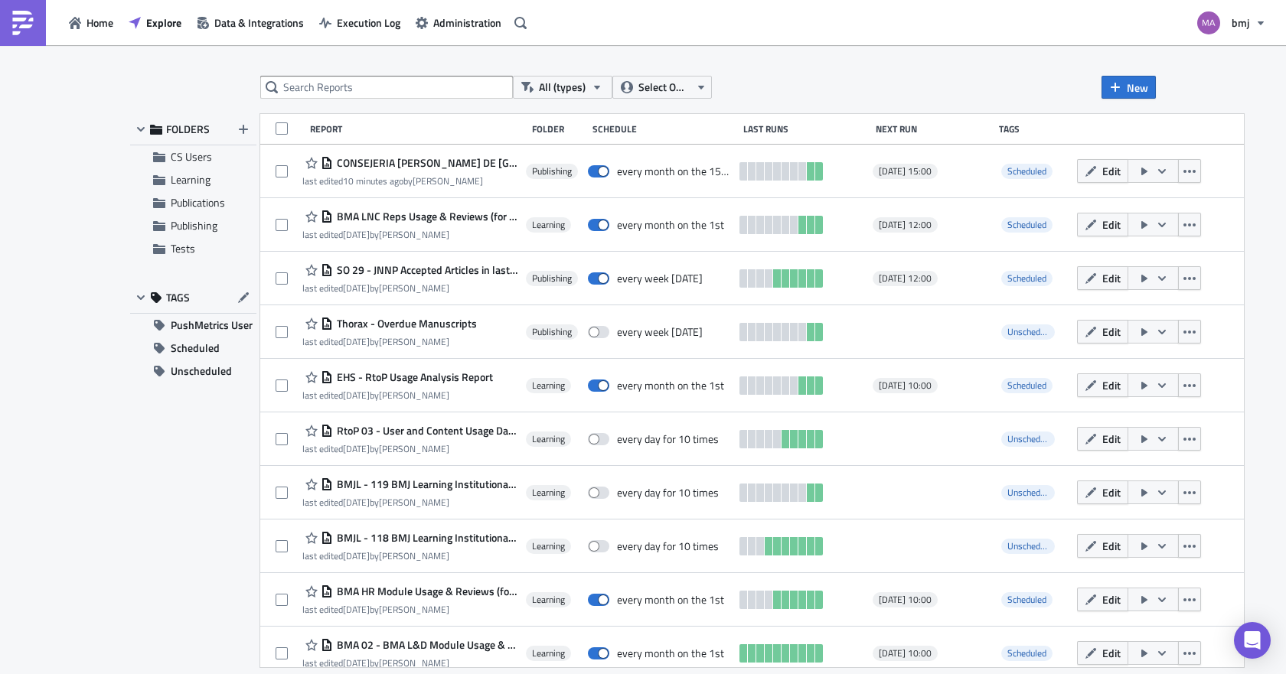
click at [445, 158] on span "CONSEJERIA [PERSON_NAME] DE [GEOGRAPHIC_DATA]" at bounding box center [425, 163] width 185 height 14
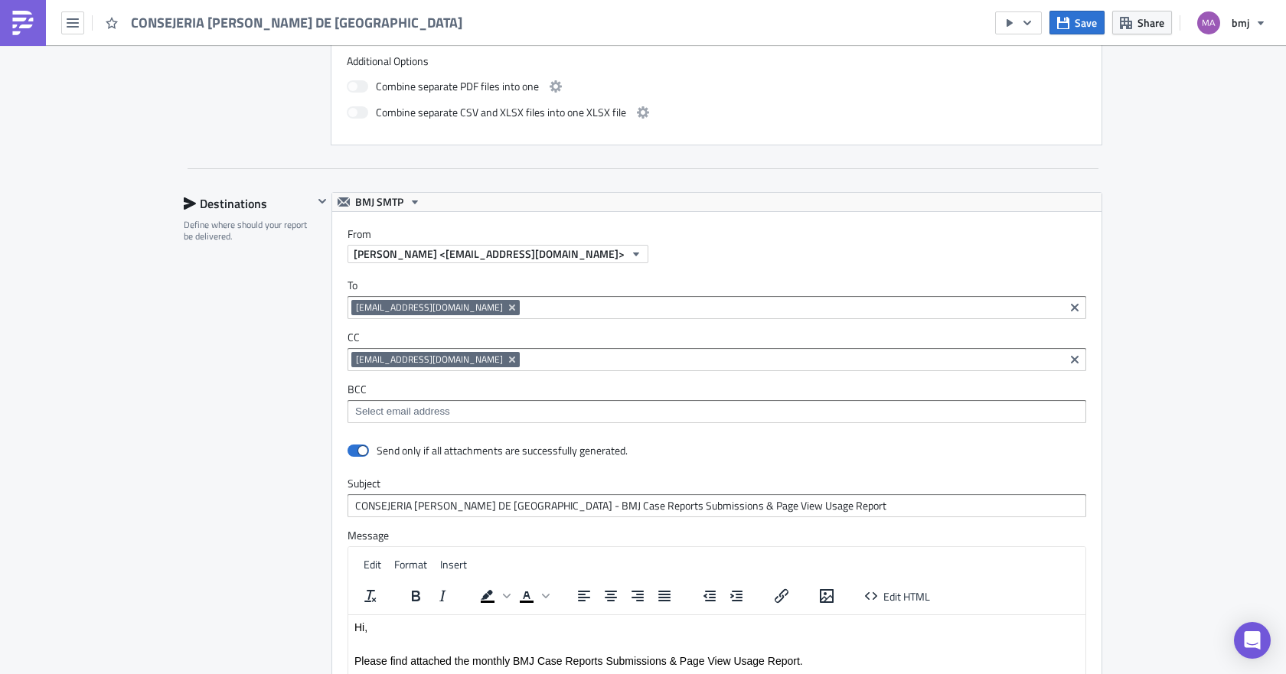
scroll to position [842, 0]
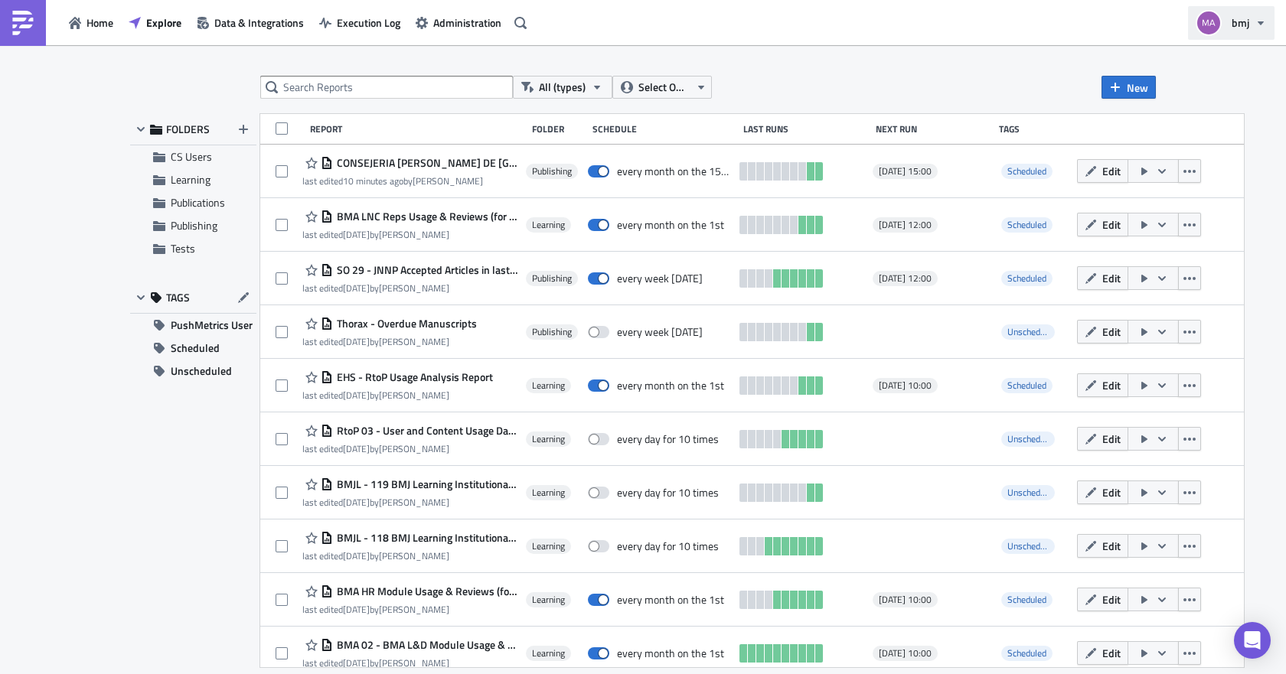
click at [1244, 21] on span "bmj" at bounding box center [1240, 23] width 18 height 16
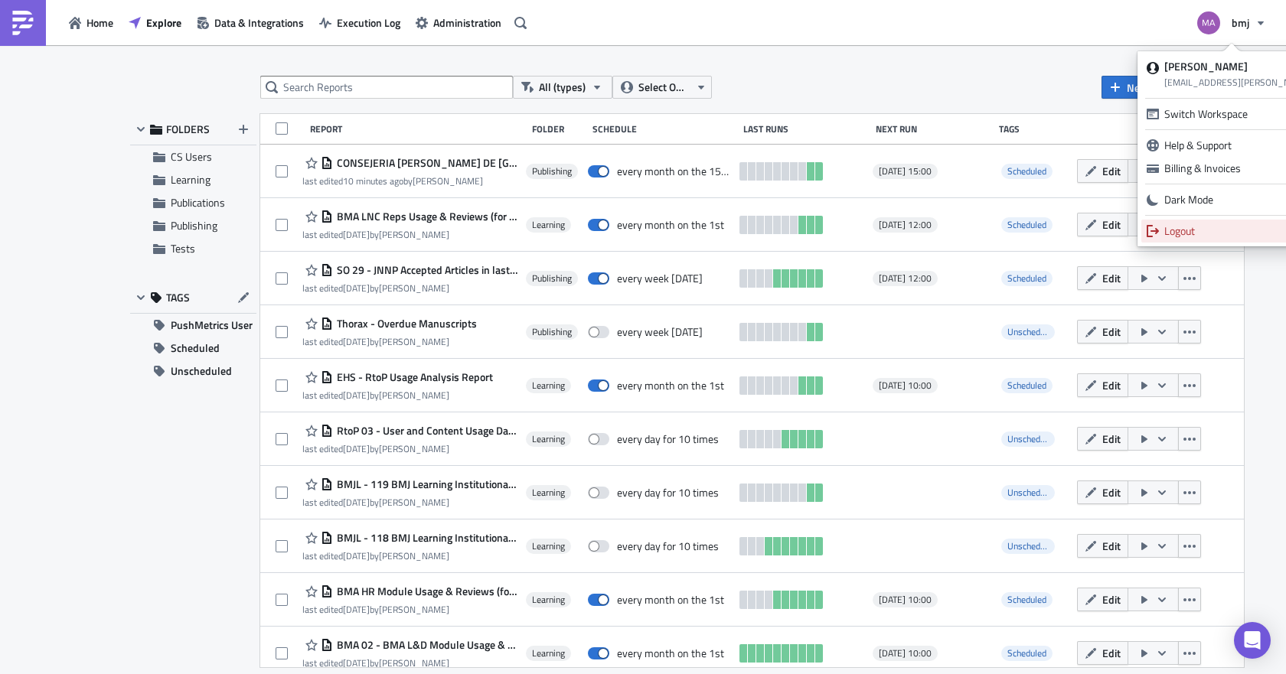
click at [1214, 222] on link "Logout" at bounding box center [1264, 231] width 246 height 23
